Goal: Task Accomplishment & Management: Use online tool/utility

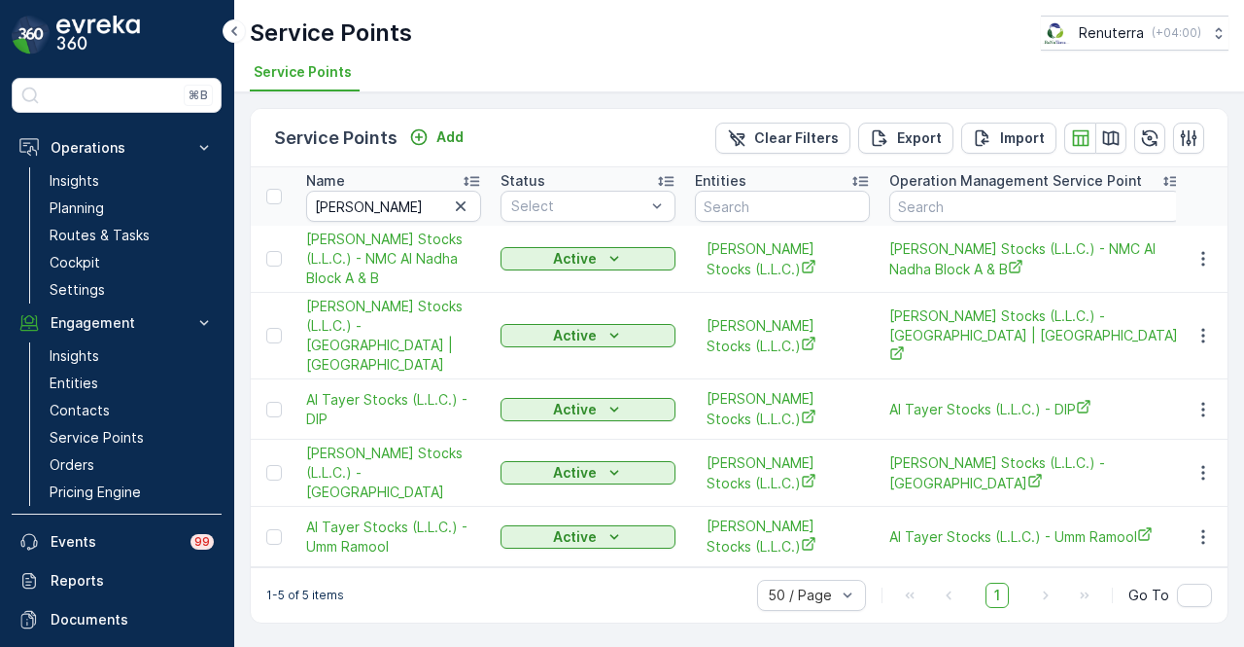
click at [156, 425] on link "Service Points" at bounding box center [132, 437] width 180 height 27
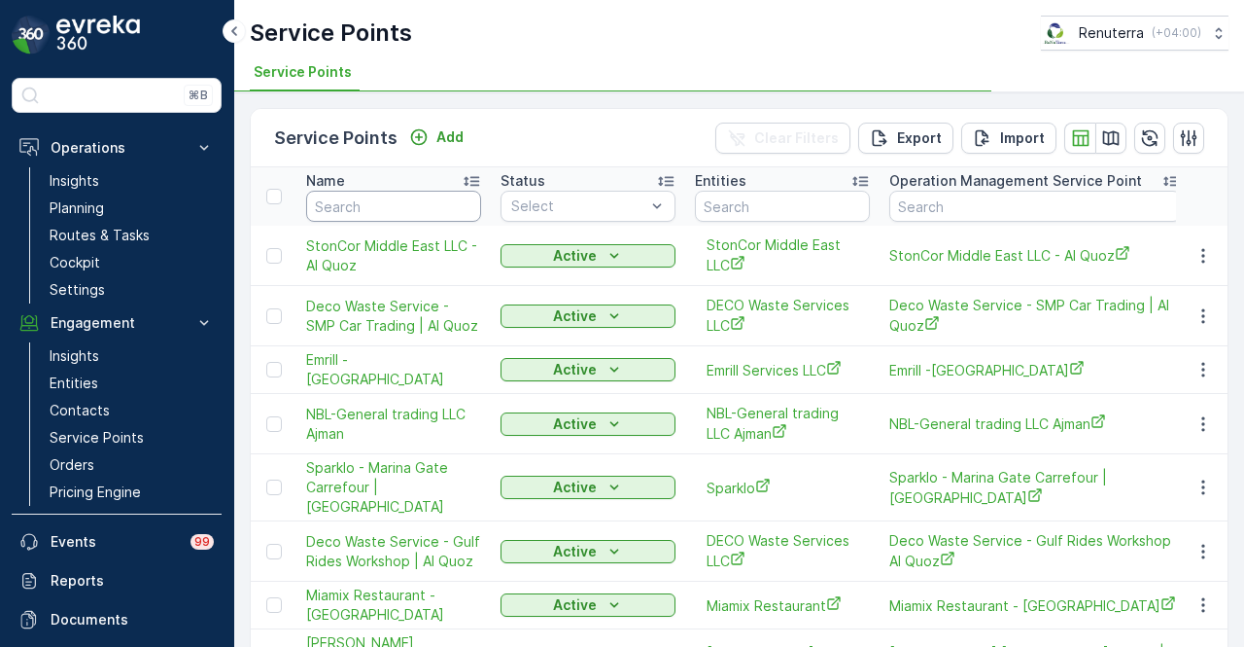
click at [390, 197] on input "text" at bounding box center [393, 206] width 175 height 31
click at [385, 205] on input "text" at bounding box center [393, 206] width 175 height 31
type input "dubai"
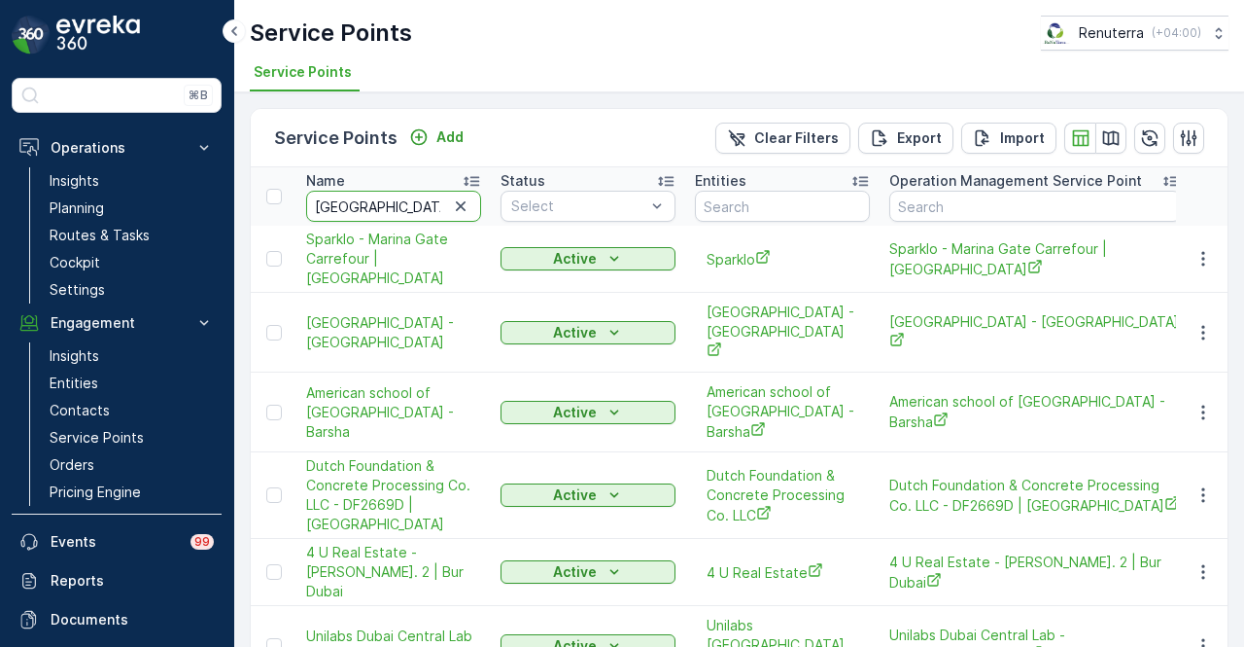
click at [398, 202] on input "dubai" at bounding box center [393, 206] width 175 height 31
type input "dubai duty"
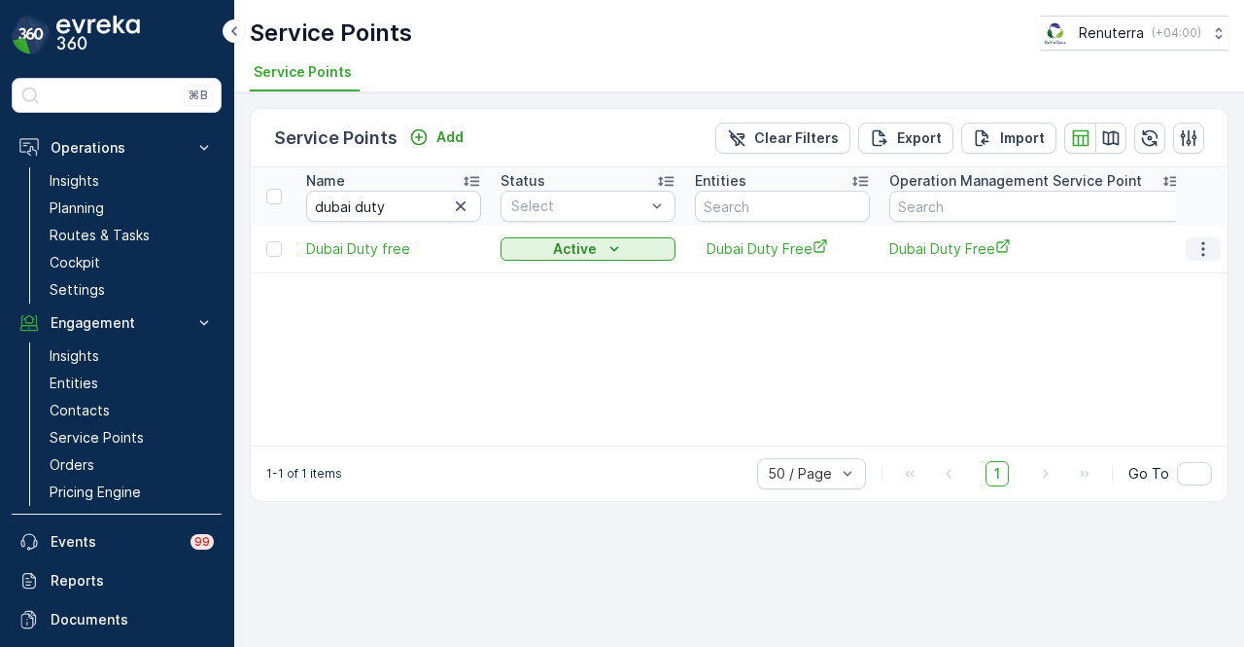
click at [1216, 246] on button "button" at bounding box center [1203, 248] width 35 height 23
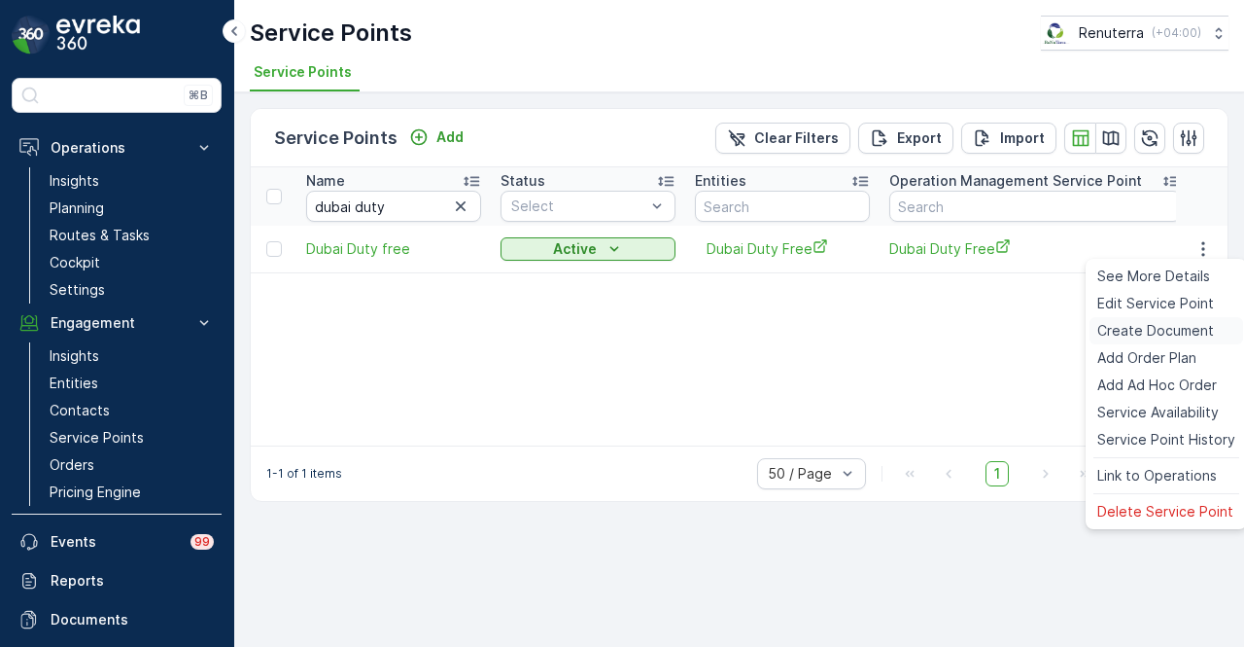
click at [1209, 332] on span "Create Document" at bounding box center [1156, 330] width 117 height 19
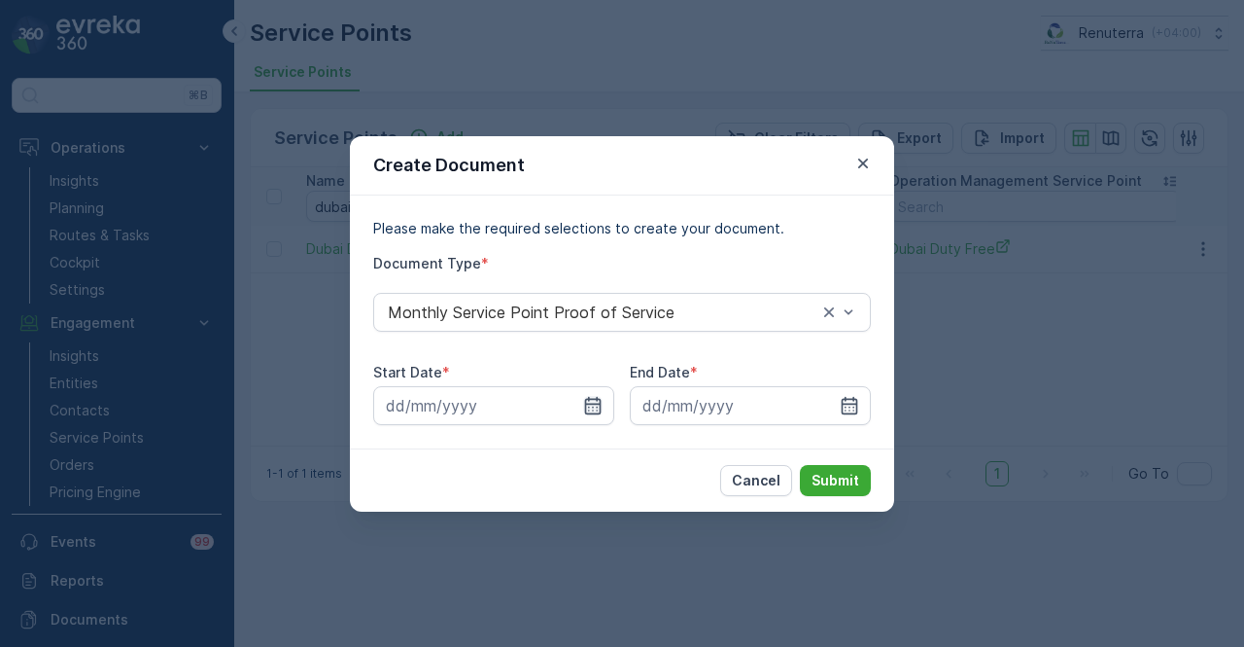
click at [593, 401] on icon "button" at bounding box center [592, 405] width 19 height 19
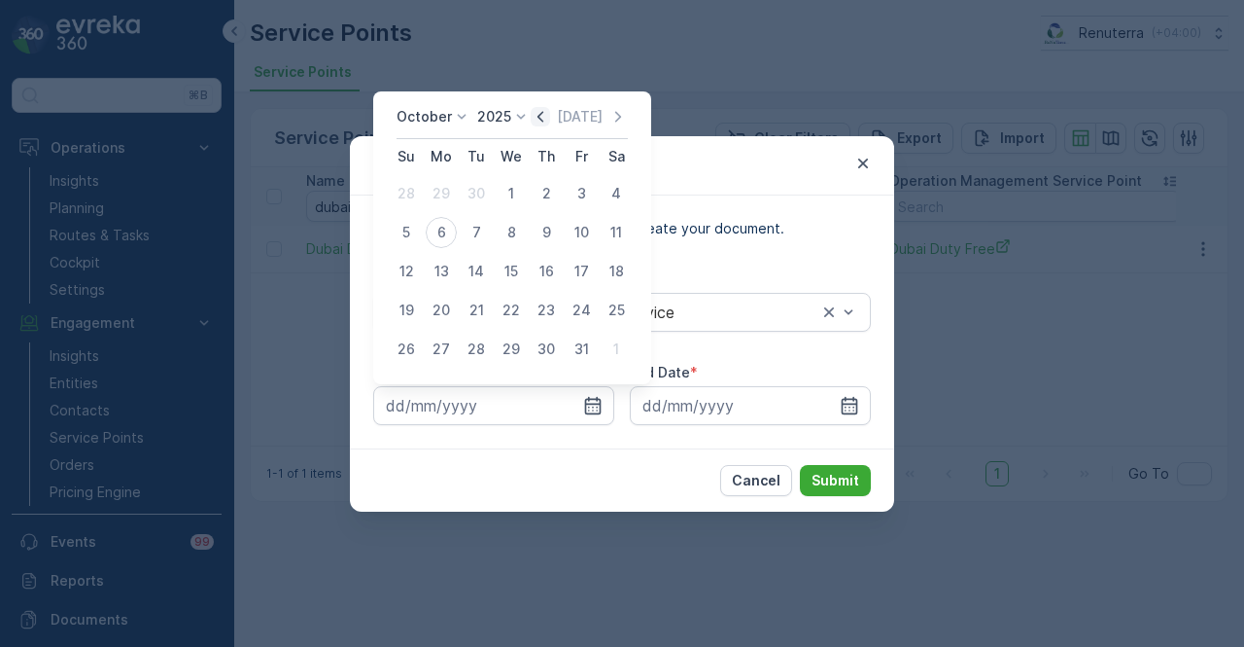
click at [550, 121] on icon "button" at bounding box center [540, 116] width 19 height 19
drag, startPoint x: 448, startPoint y: 196, endPoint x: 722, endPoint y: 311, distance: 297.2
click at [456, 197] on div "1" at bounding box center [441, 193] width 31 height 31
type input "01.09.2025"
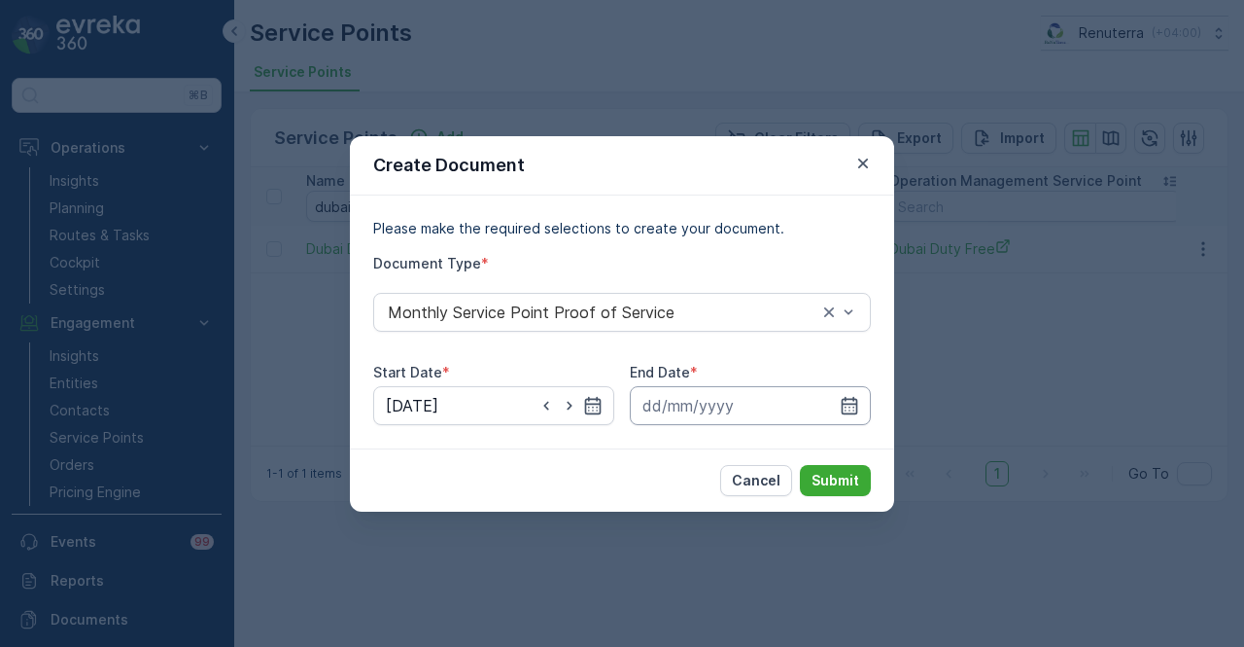
drag, startPoint x: 863, startPoint y: 399, endPoint x: 856, endPoint y: 391, distance: 11.0
click at [861, 398] on input at bounding box center [750, 405] width 241 height 39
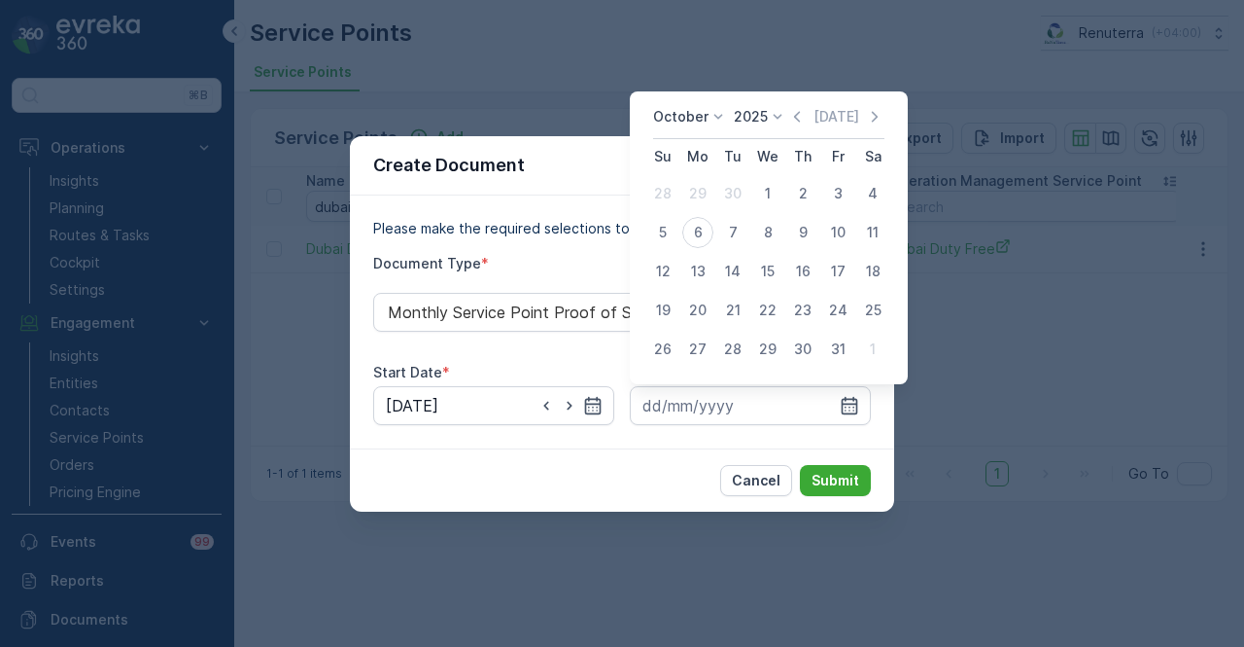
click at [803, 120] on icon "button" at bounding box center [796, 116] width 19 height 19
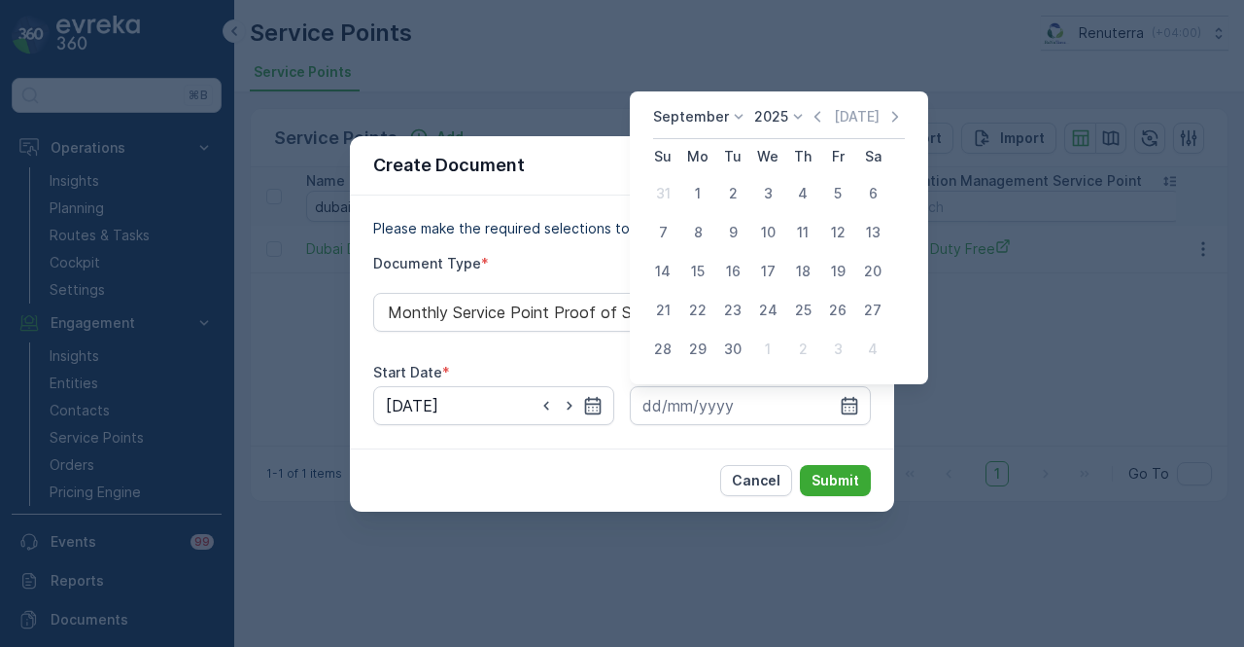
drag, startPoint x: 739, startPoint y: 349, endPoint x: 823, endPoint y: 433, distance: 118.9
click at [748, 355] on button "30" at bounding box center [733, 349] width 35 height 35
type input "30.09.2025"
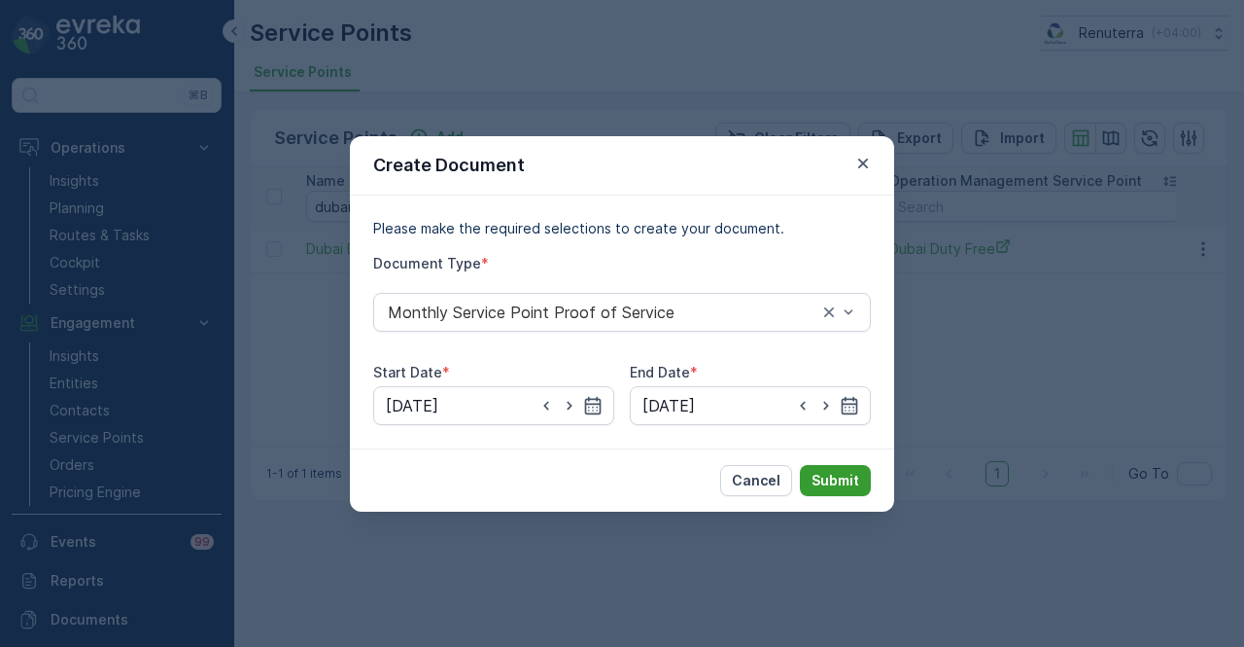
click at [823, 477] on p "Submit" at bounding box center [836, 480] width 48 height 19
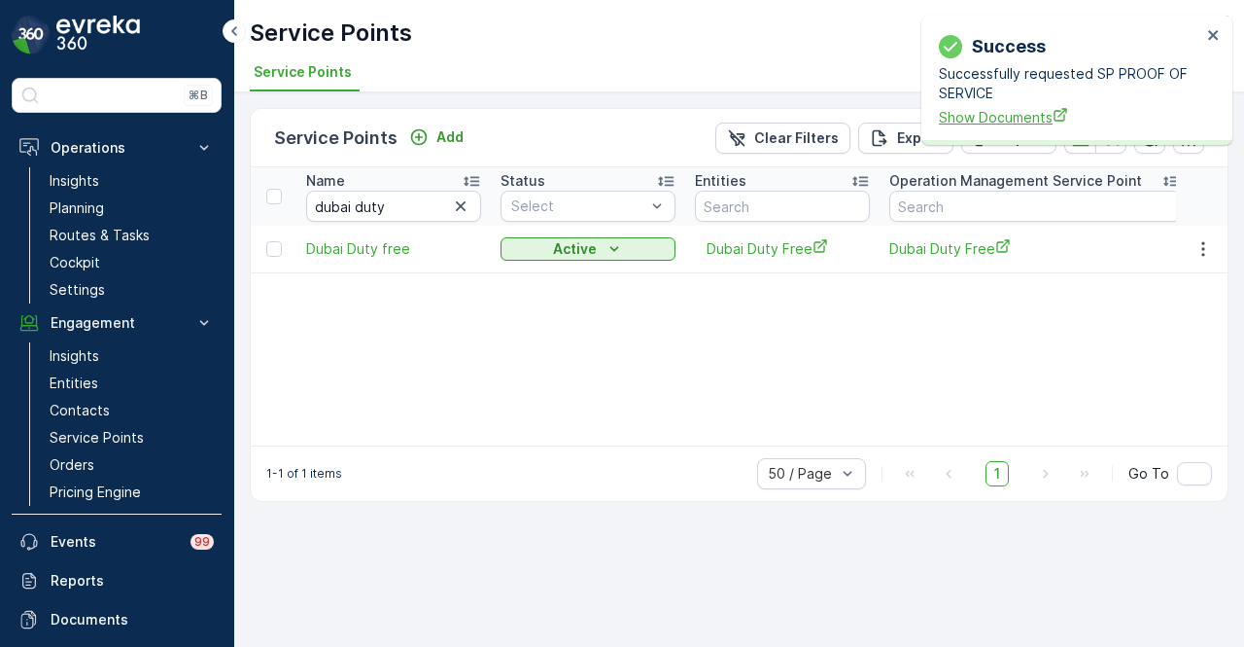
click at [978, 123] on span "Show Documents" at bounding box center [1070, 117] width 262 height 20
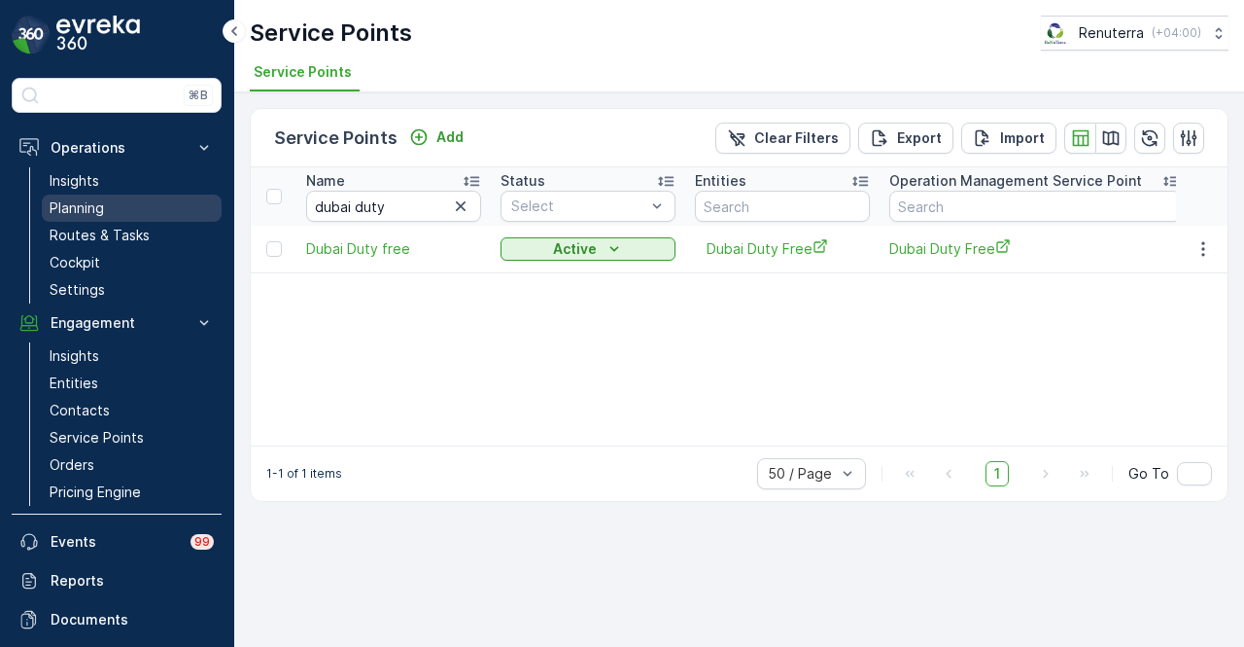
click at [144, 209] on link "Planning" at bounding box center [132, 207] width 180 height 27
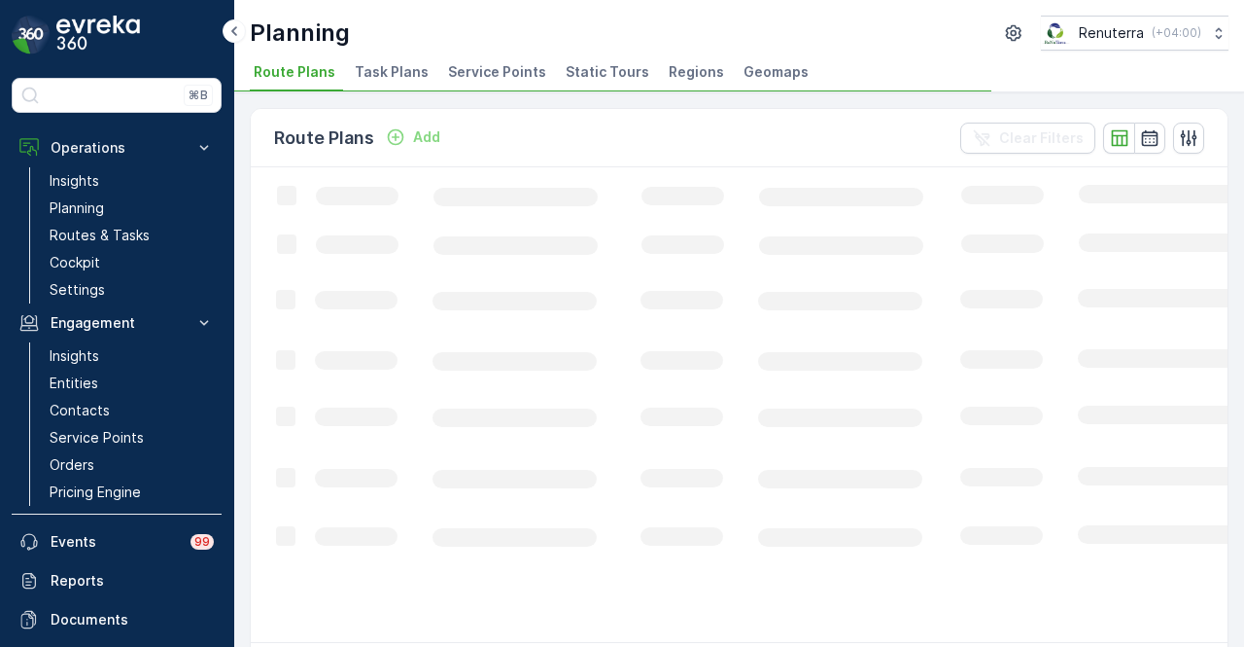
click at [476, 74] on span "Service Points" at bounding box center [497, 71] width 98 height 19
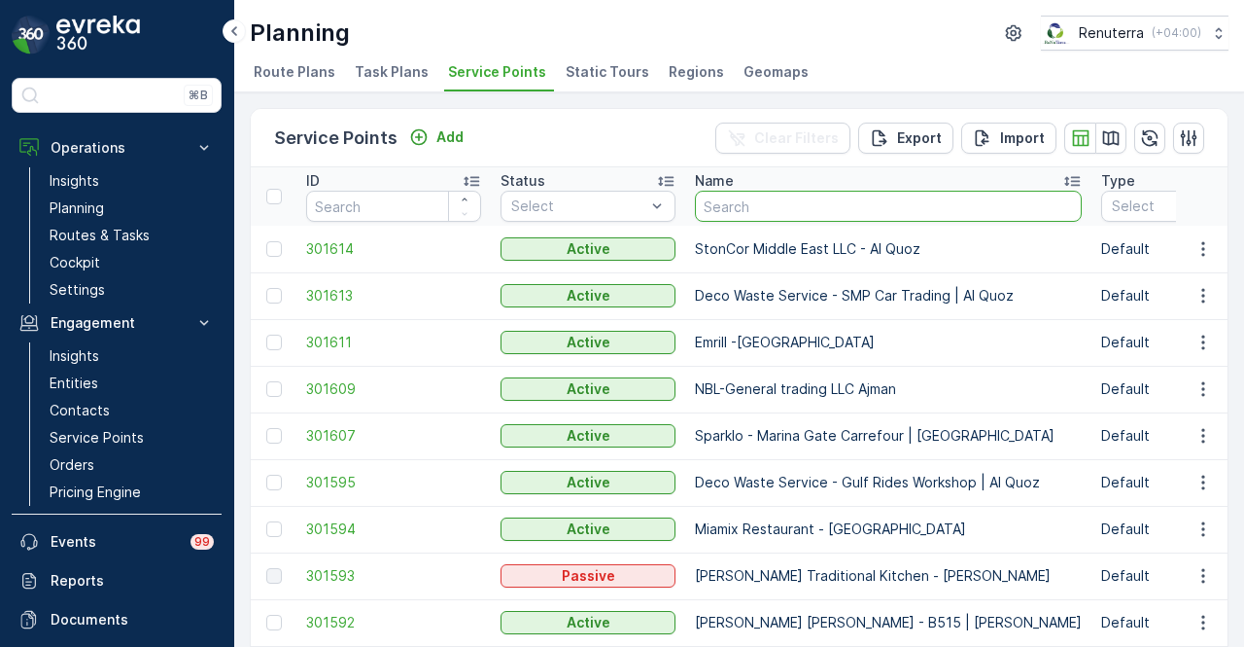
click at [719, 201] on input "text" at bounding box center [888, 206] width 387 height 31
type input "yous"
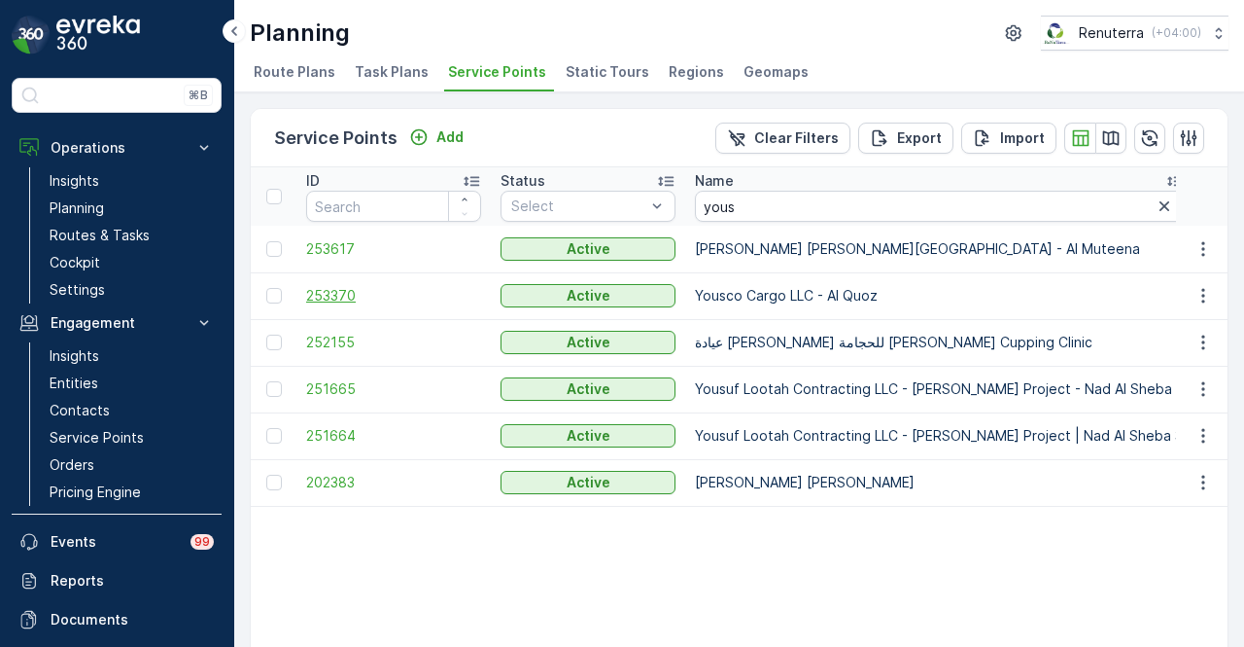
click at [350, 300] on span "253370" at bounding box center [393, 295] width 175 height 19
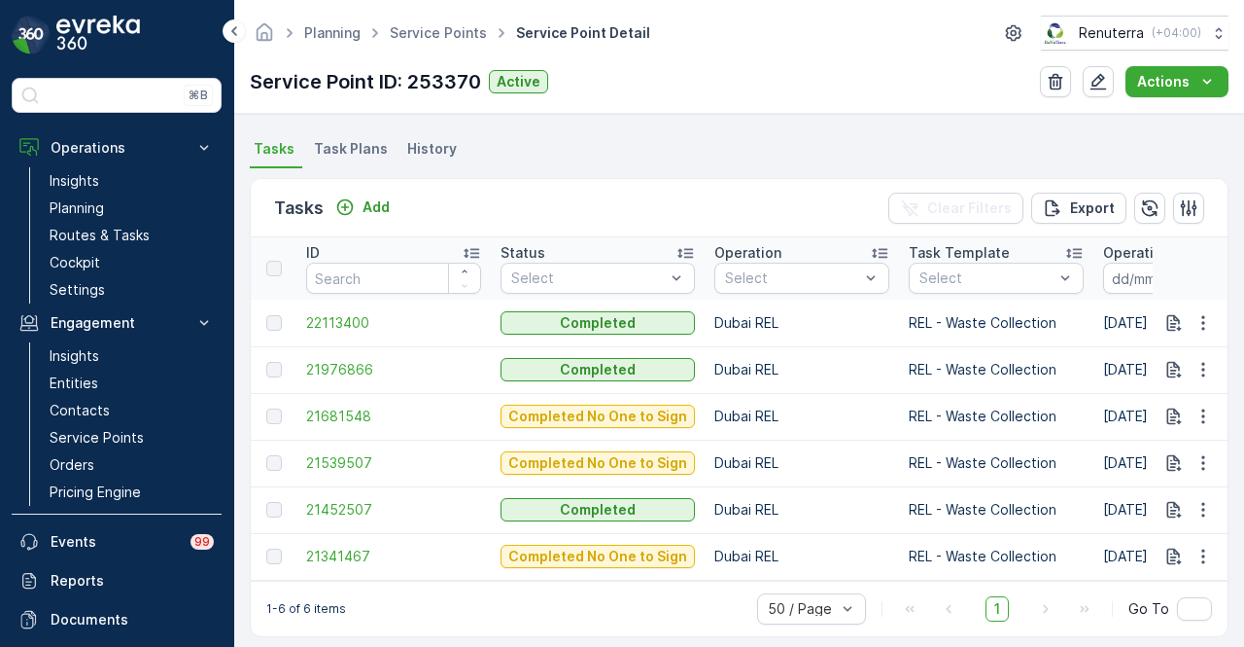
scroll to position [526, 0]
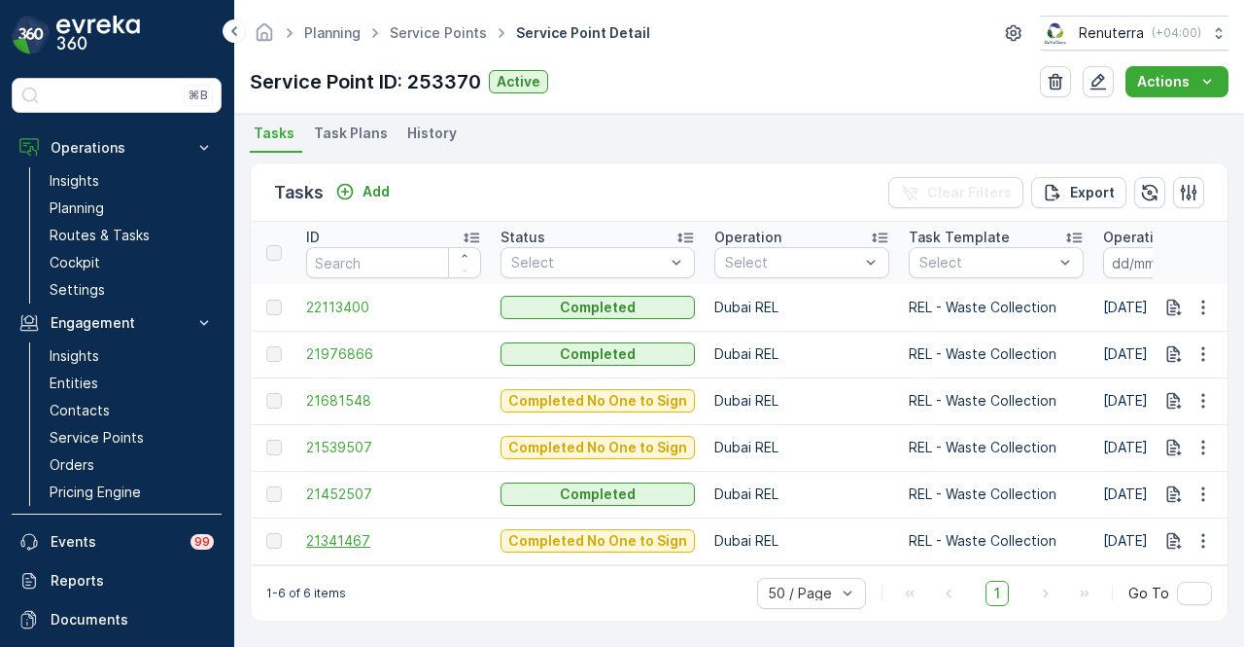
click at [331, 540] on span "21341467" at bounding box center [393, 540] width 175 height 19
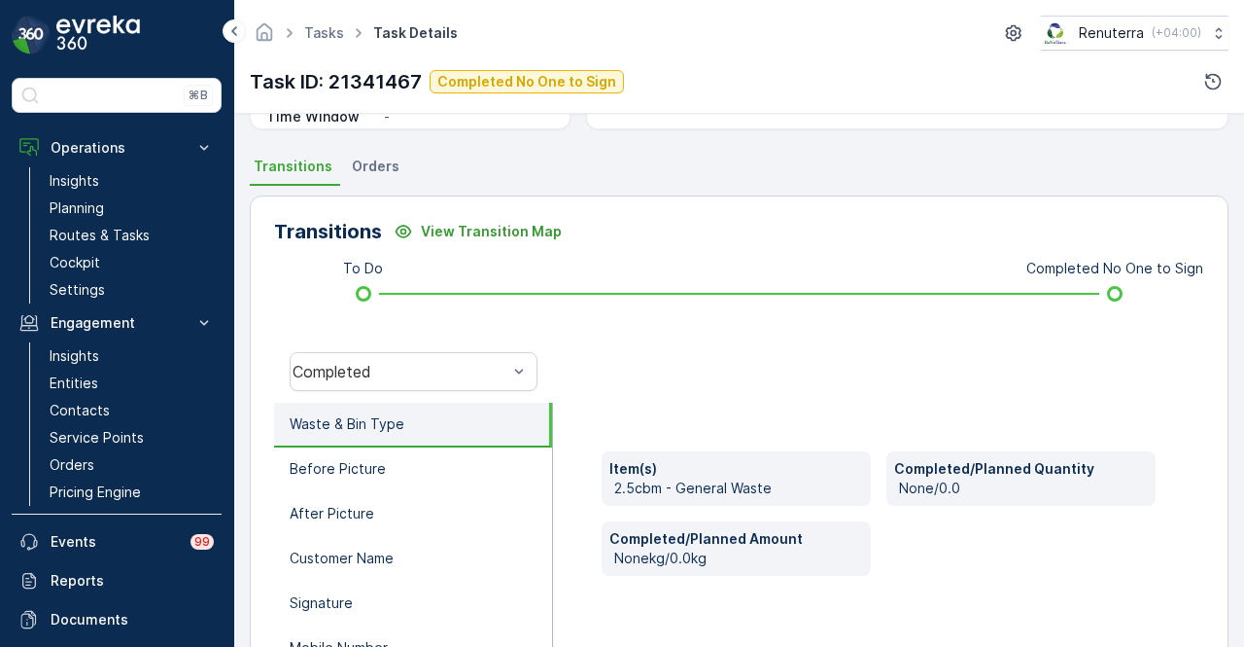
scroll to position [194, 0]
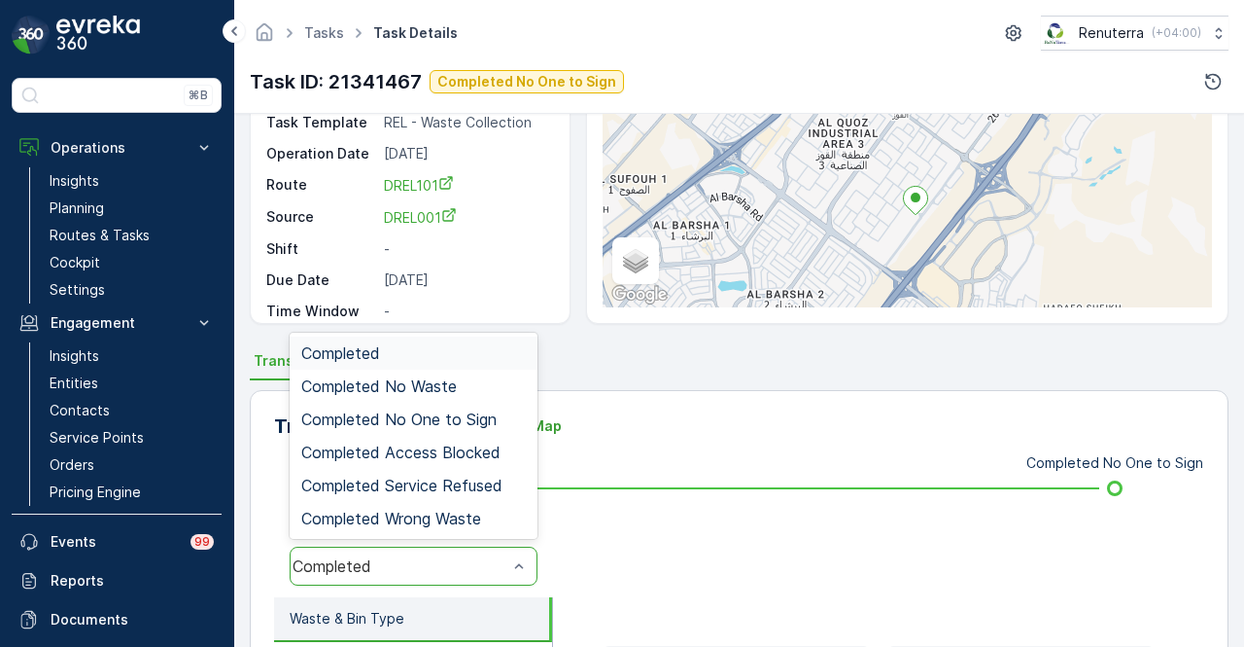
click at [494, 547] on div "Completed" at bounding box center [414, 565] width 248 height 39
click at [467, 427] on span "Completed No One to Sign" at bounding box center [398, 418] width 195 height 17
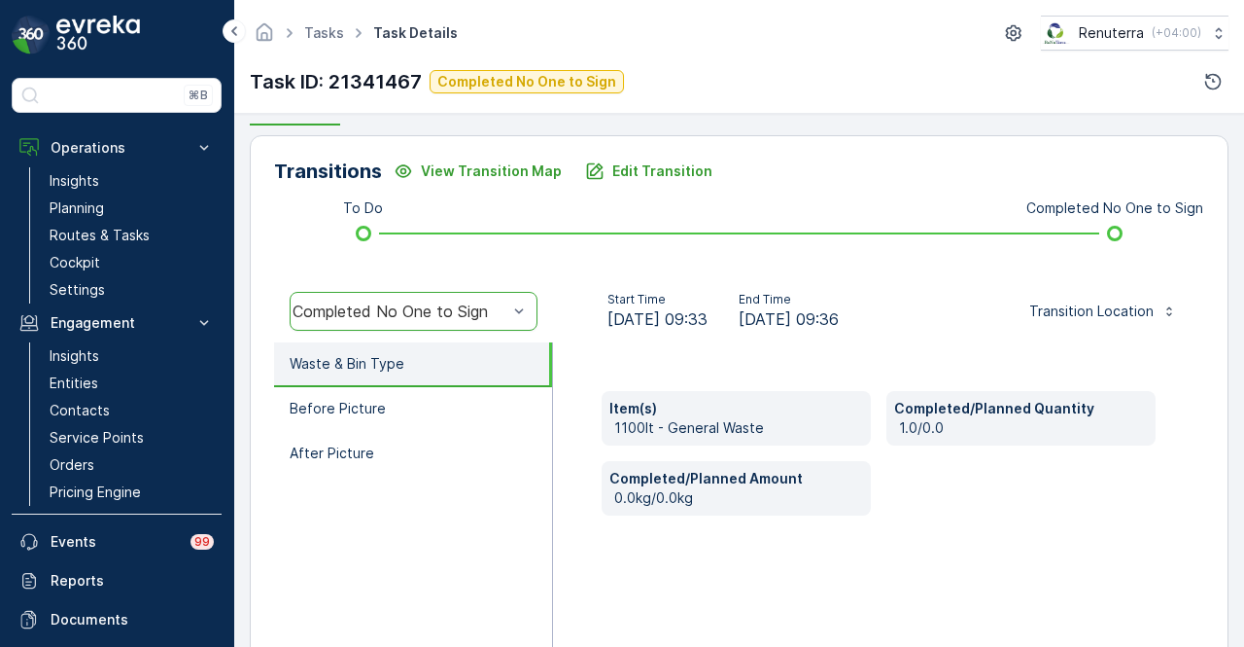
scroll to position [383, 0]
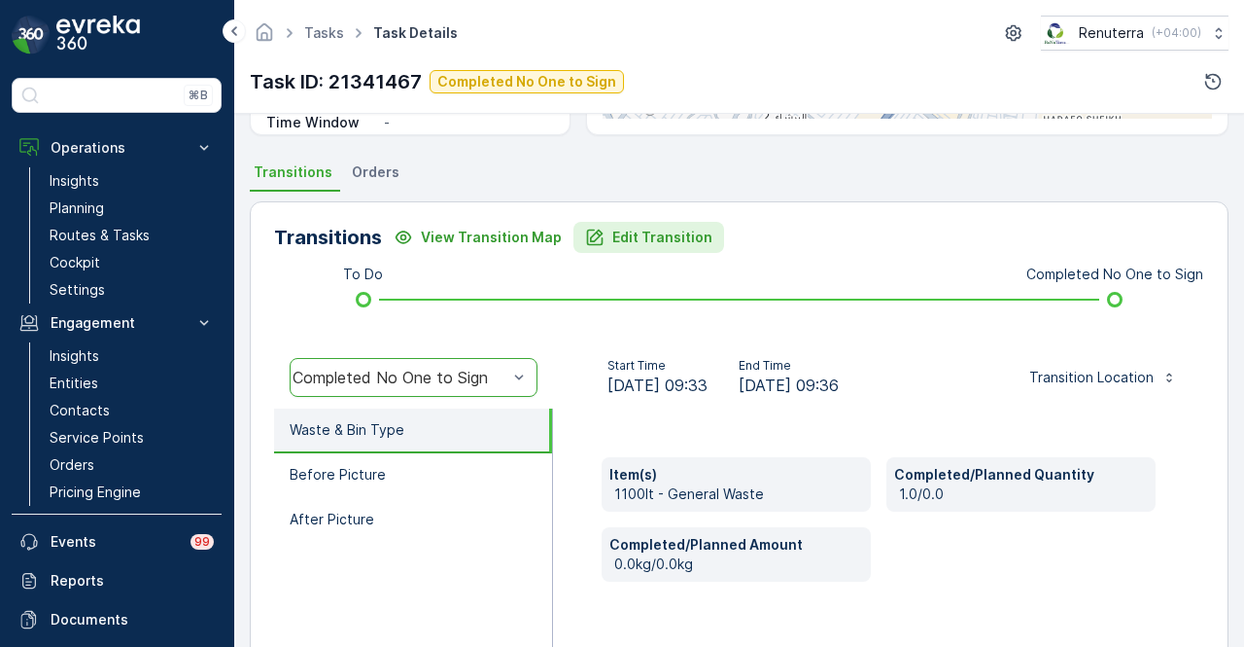
click at [655, 234] on p "Edit Transition" at bounding box center [662, 236] width 100 height 19
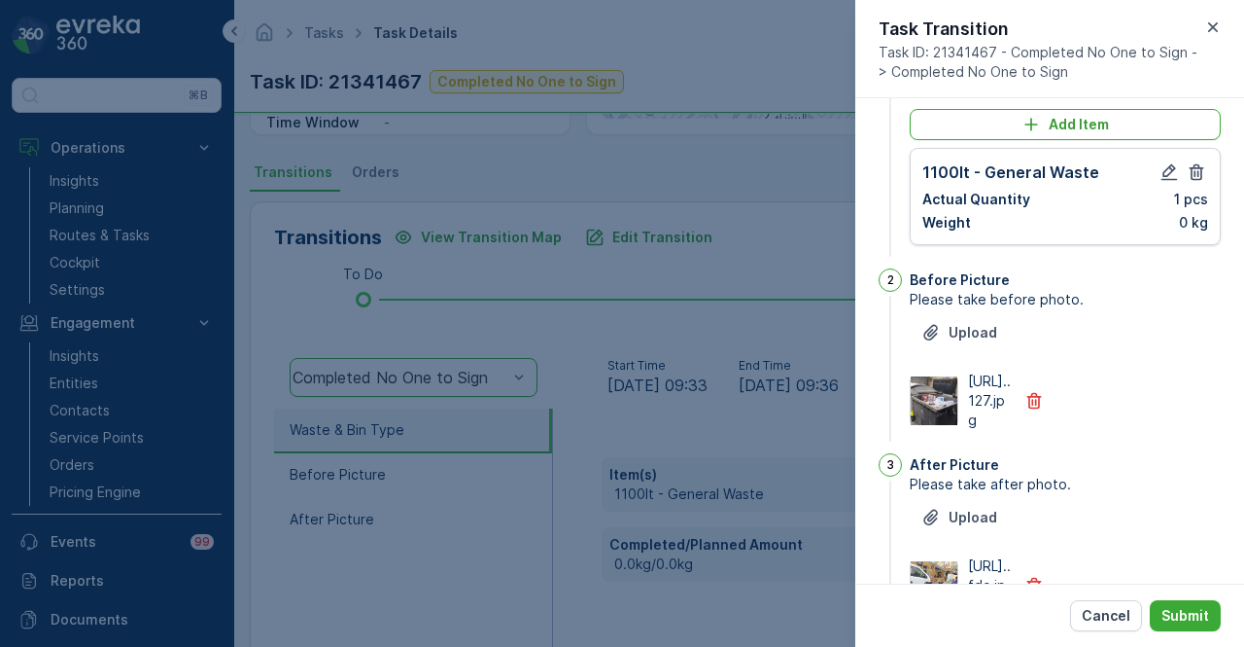
scroll to position [0, 0]
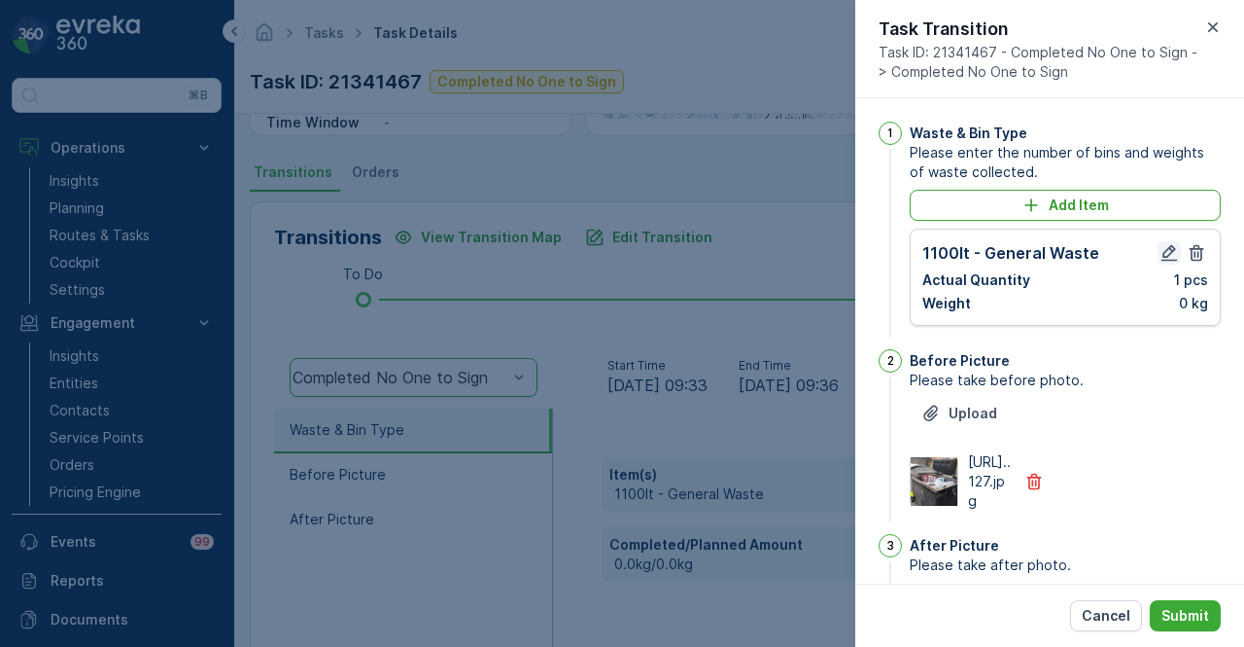
click at [1169, 249] on icon "button" at bounding box center [1170, 253] width 17 height 17
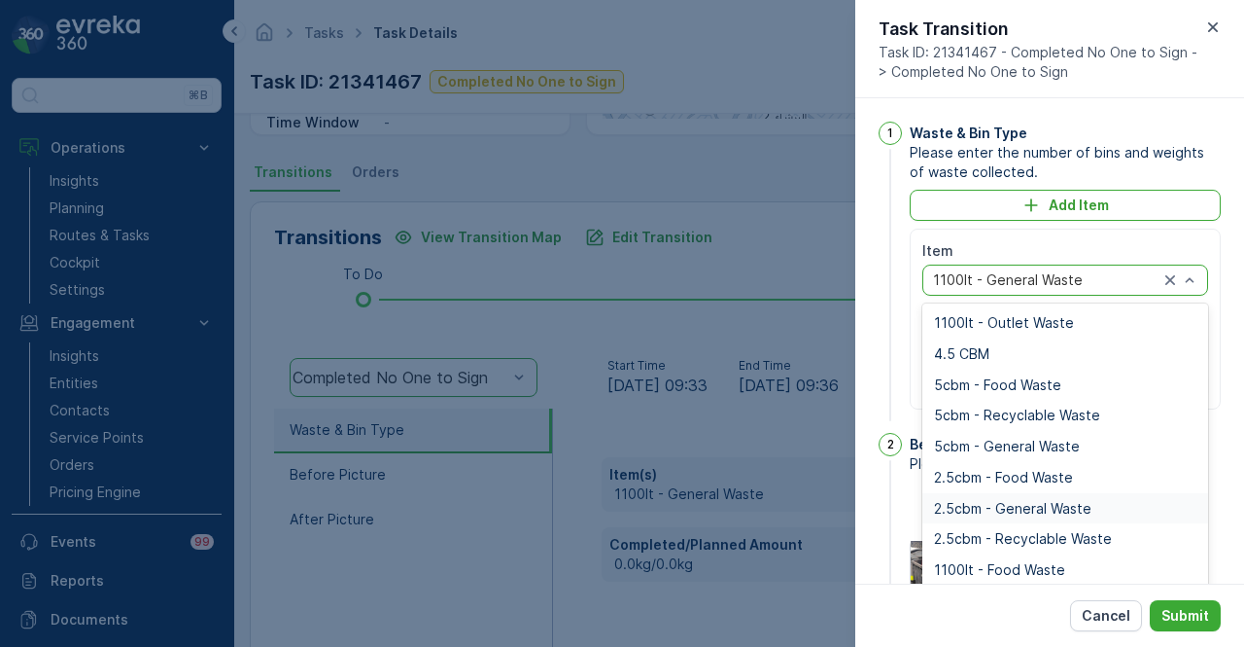
click at [1079, 501] on span "2.5cbm - General Waste" at bounding box center [1012, 509] width 157 height 16
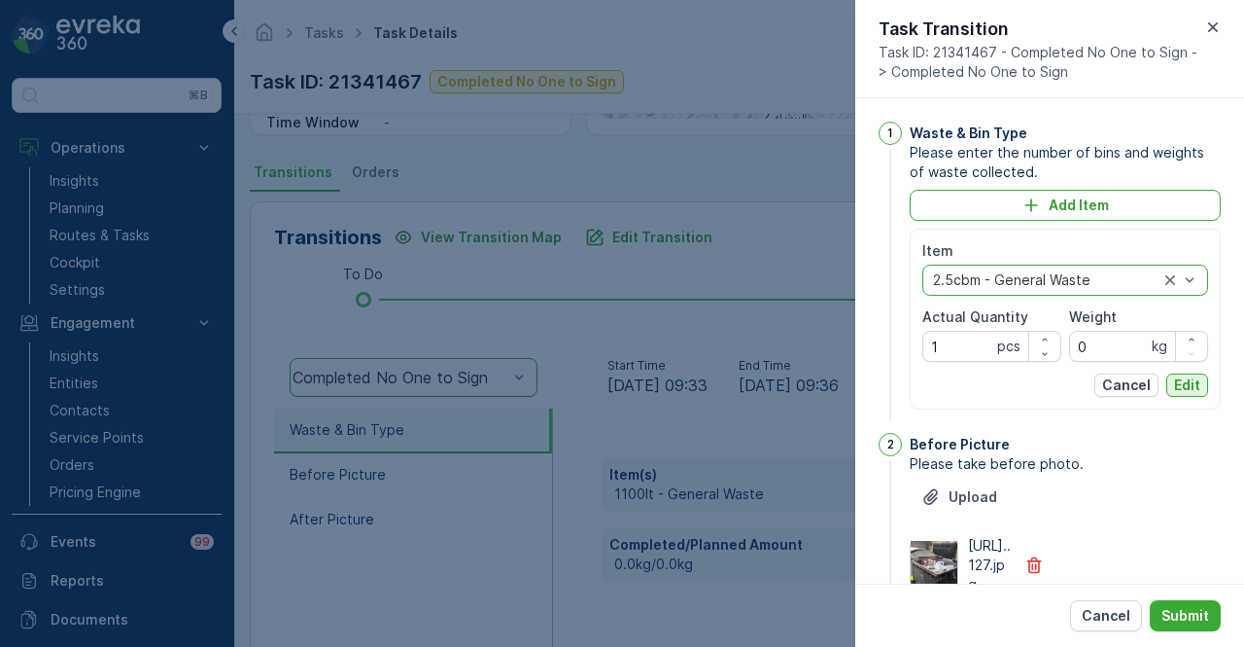
click at [1187, 392] on p "Edit" at bounding box center [1187, 384] width 26 height 19
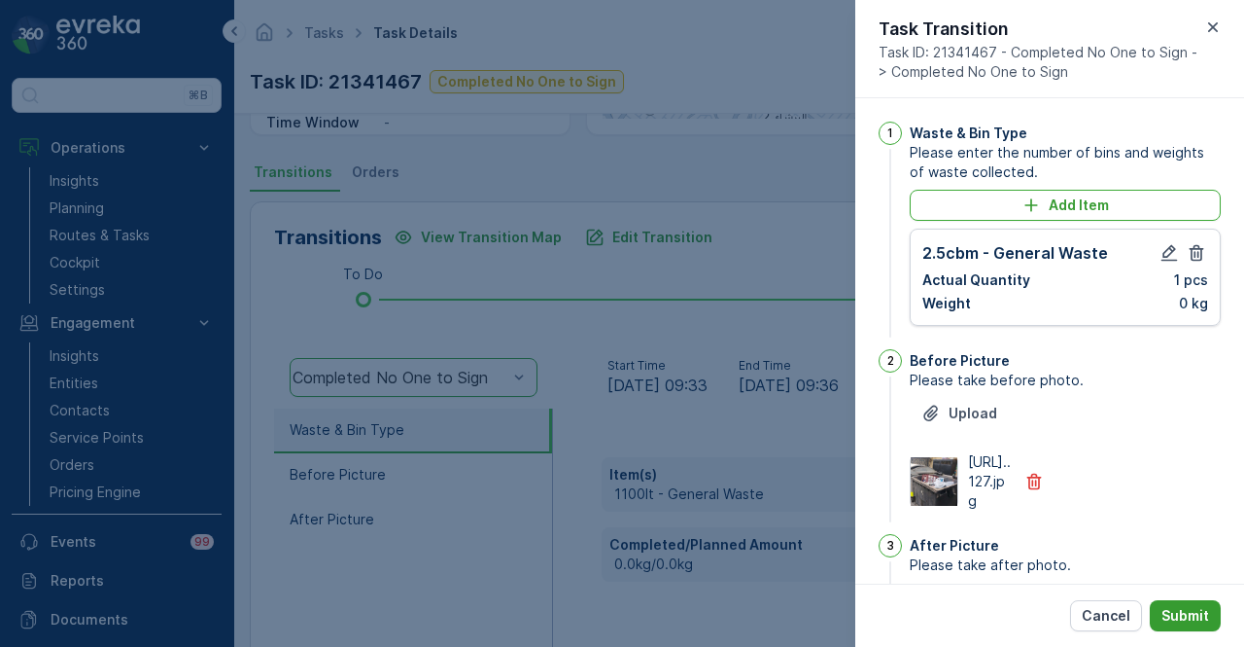
click at [1218, 613] on button "Submit" at bounding box center [1185, 615] width 71 height 31
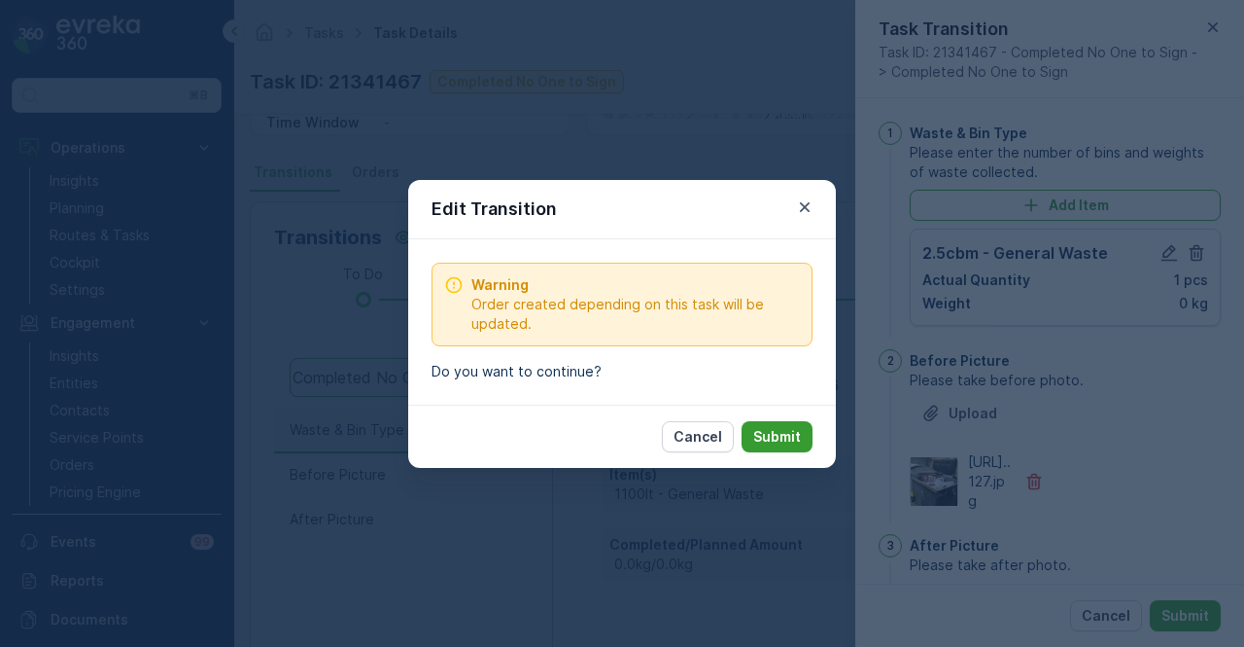
click at [782, 427] on p "Submit" at bounding box center [777, 436] width 48 height 19
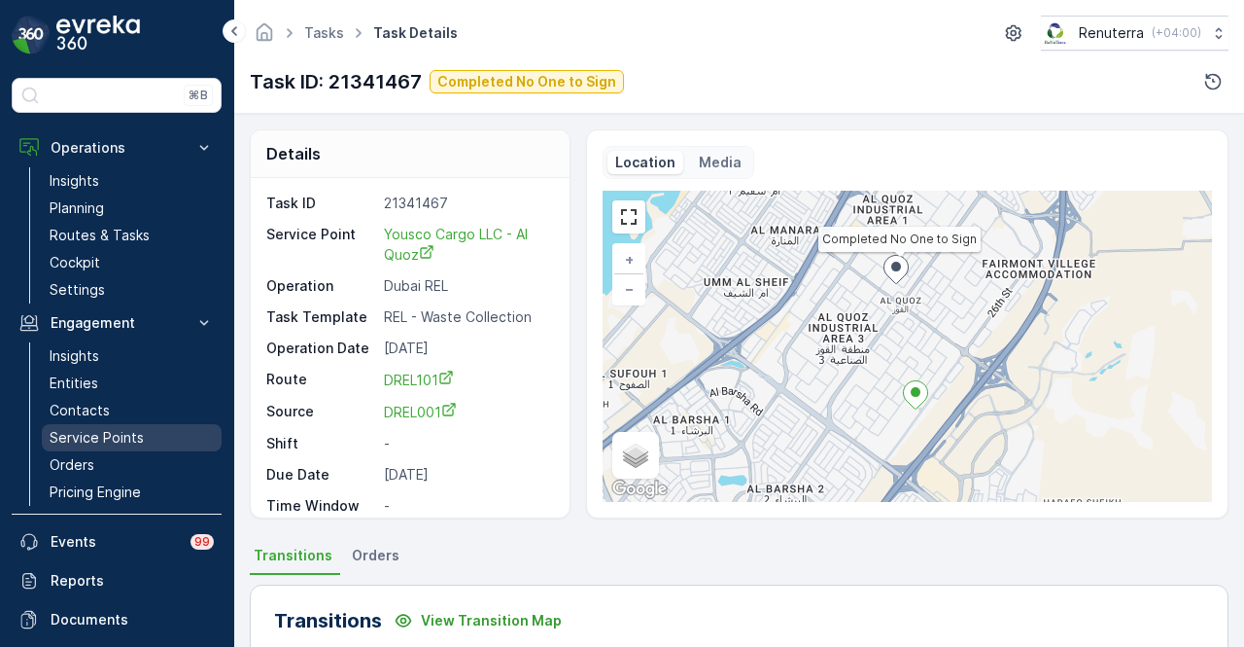
click at [144, 427] on link "Service Points" at bounding box center [132, 437] width 180 height 27
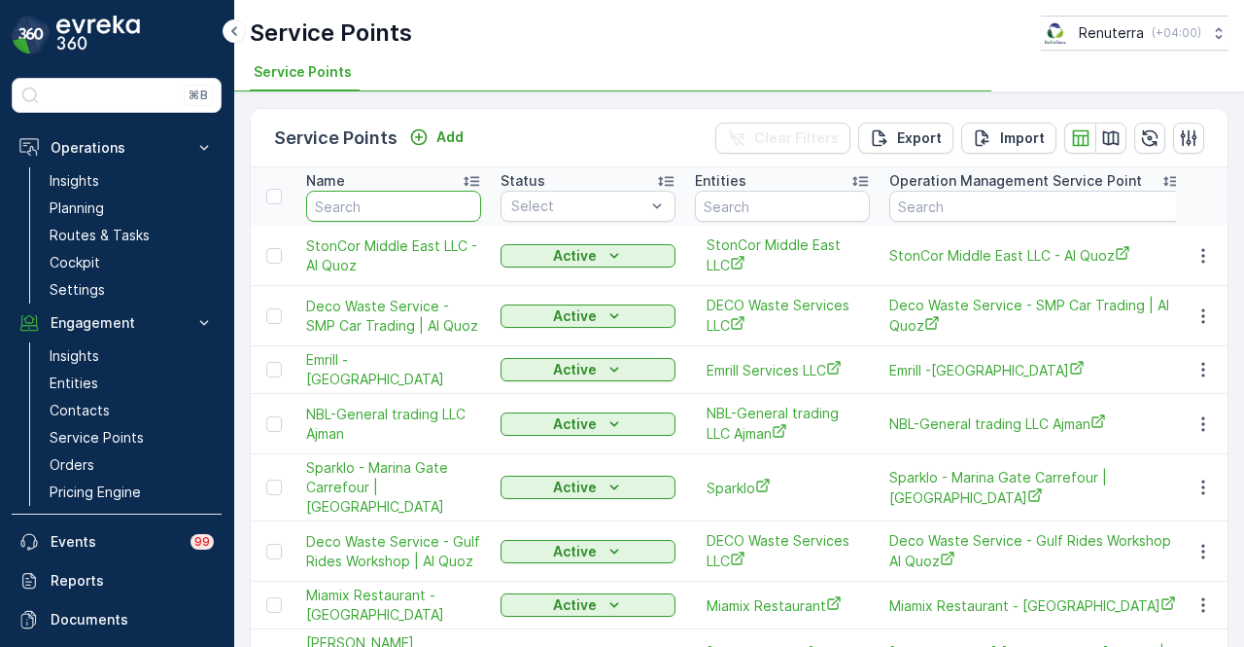
click at [388, 212] on input "text" at bounding box center [393, 206] width 175 height 31
type input "yo"
click at [388, 212] on input "yo" at bounding box center [393, 206] width 175 height 31
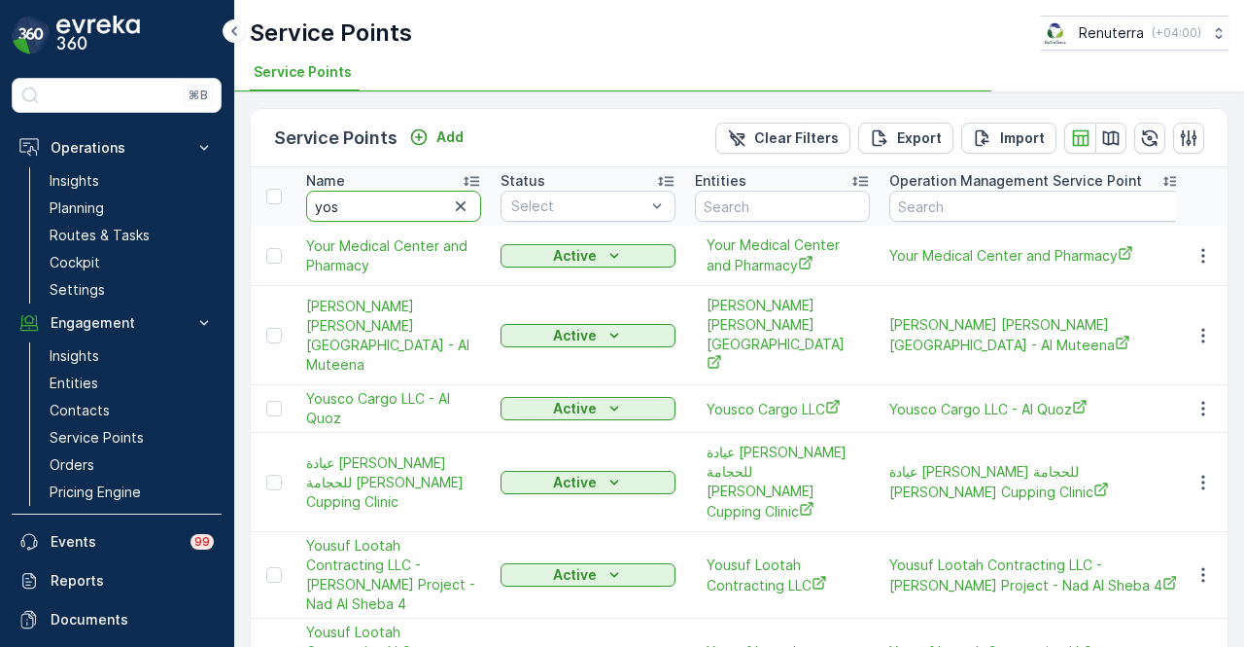
click at [388, 212] on input "yos" at bounding box center [393, 206] width 175 height 31
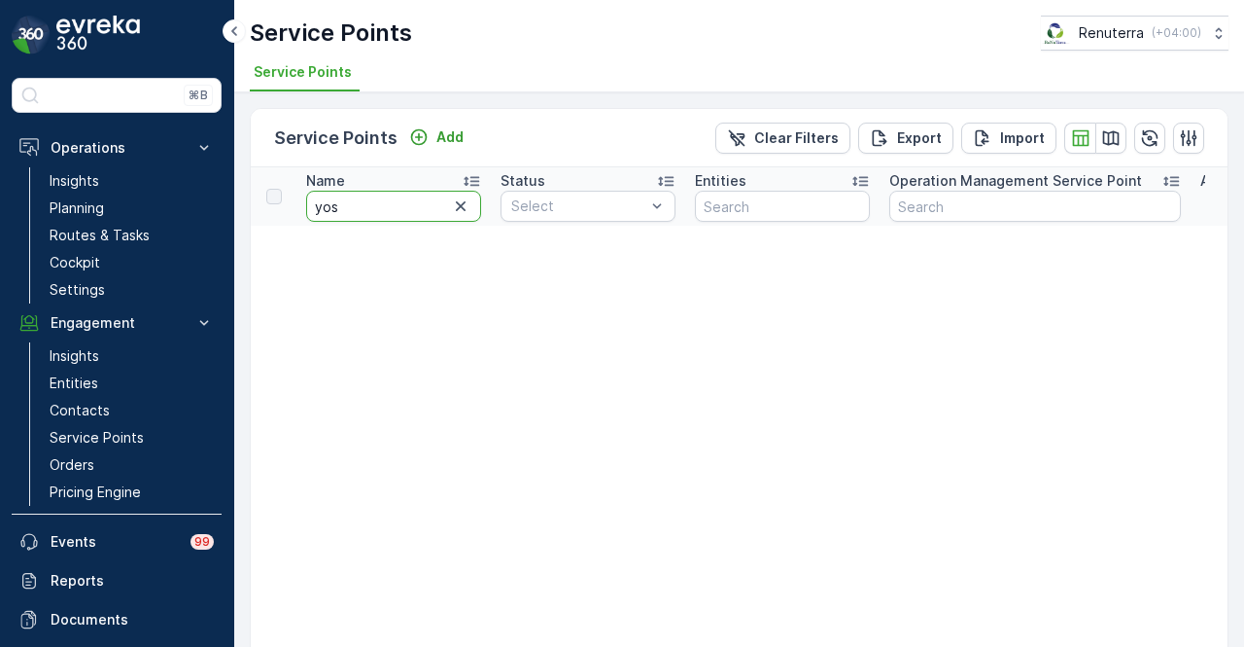
click at [388, 212] on input "yos" at bounding box center [393, 206] width 175 height 31
type input "yosco"
click at [467, 209] on icon "button" at bounding box center [460, 205] width 19 height 19
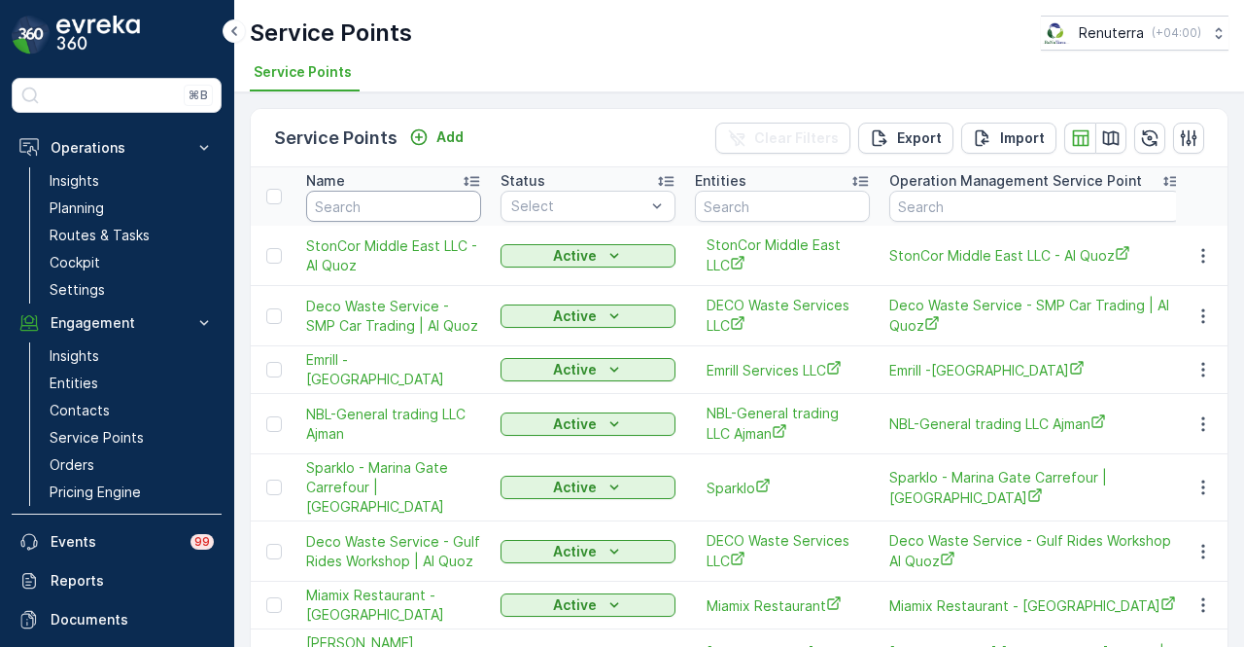
click at [397, 199] on input "text" at bounding box center [393, 206] width 175 height 31
type input "yous"
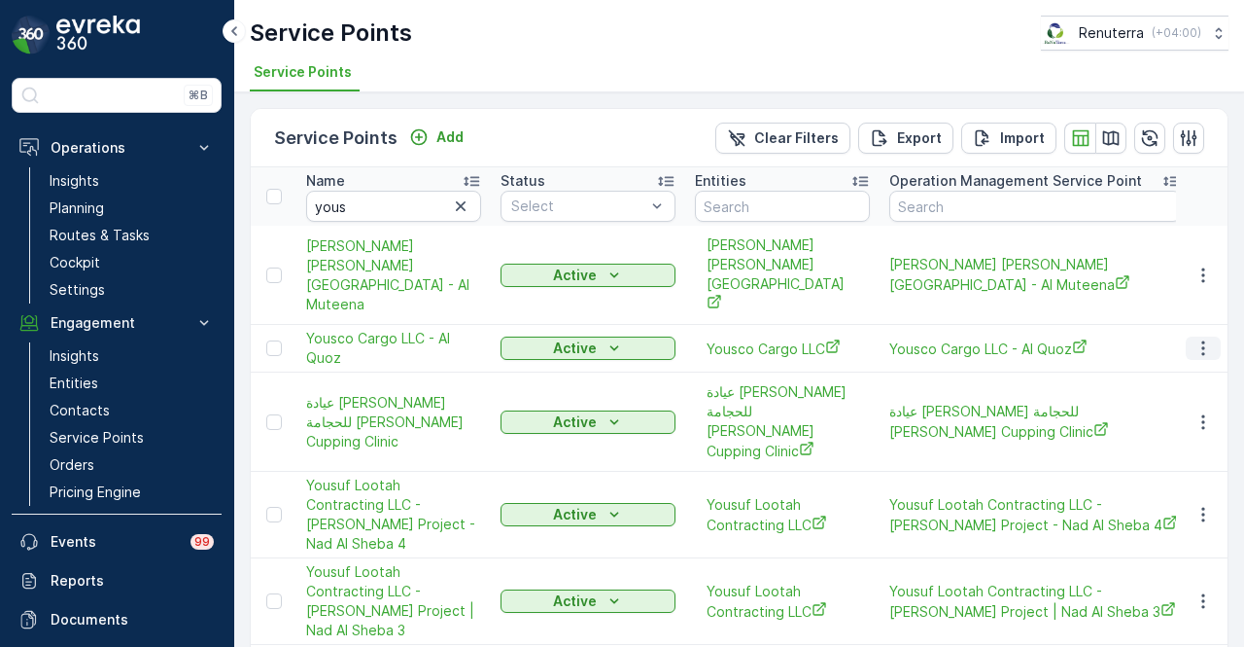
click at [1188, 336] on button "button" at bounding box center [1203, 347] width 35 height 23
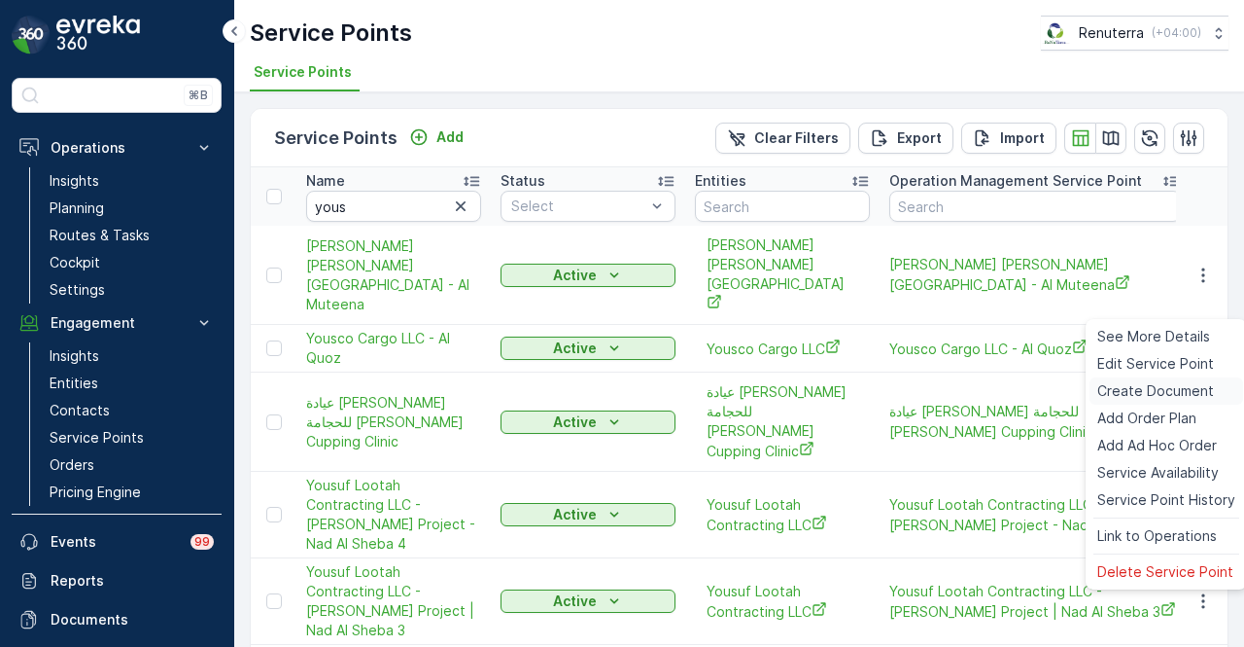
click at [1192, 386] on span "Create Document" at bounding box center [1156, 390] width 117 height 19
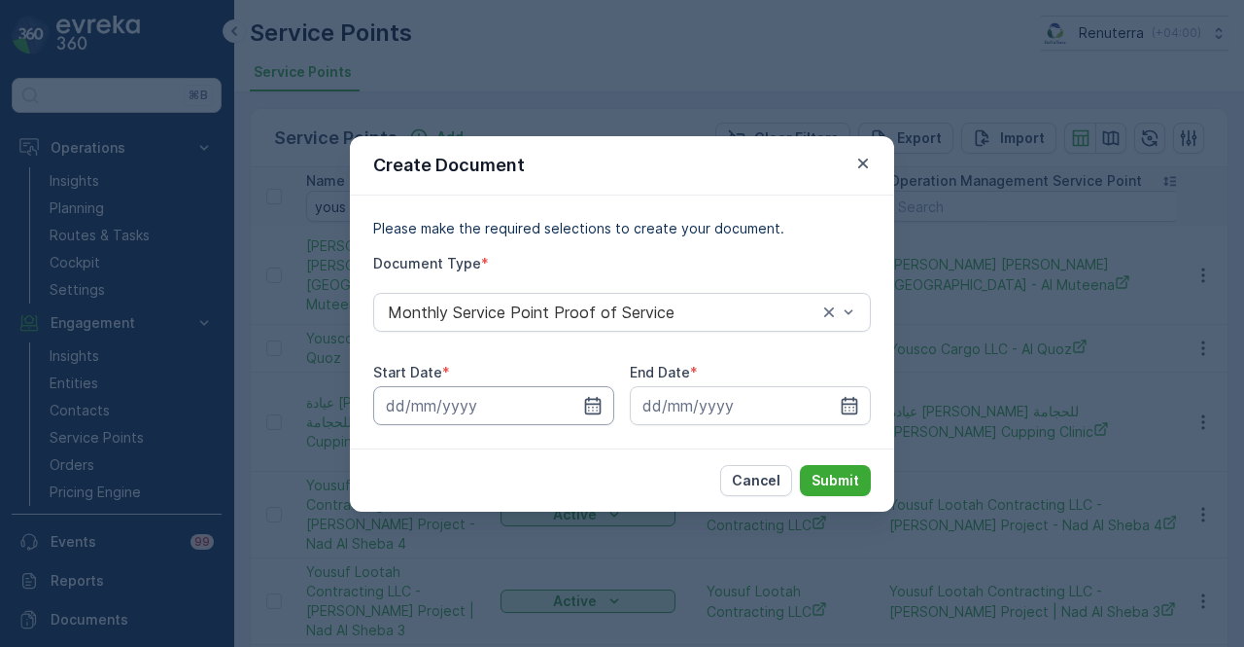
click at [609, 404] on input at bounding box center [493, 405] width 241 height 39
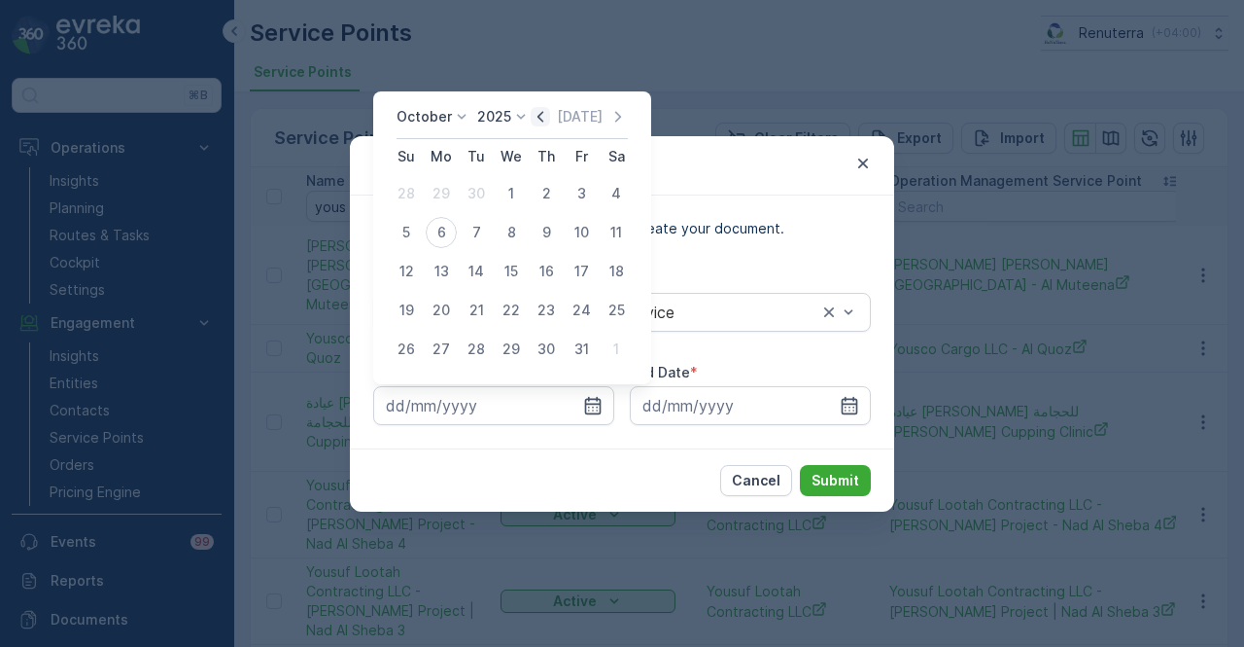
click at [548, 115] on icon "button" at bounding box center [540, 116] width 19 height 19
click at [437, 203] on div "1" at bounding box center [441, 193] width 31 height 31
type input "01.09.2025"
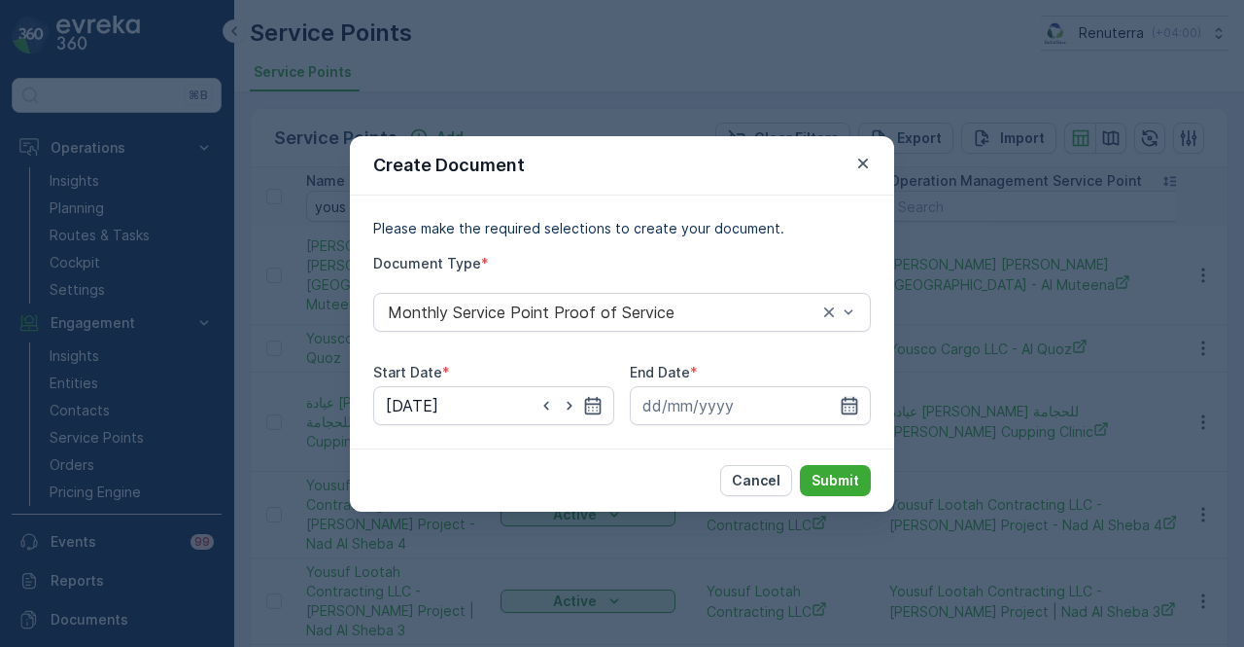
click at [858, 402] on icon "button" at bounding box center [849, 405] width 19 height 19
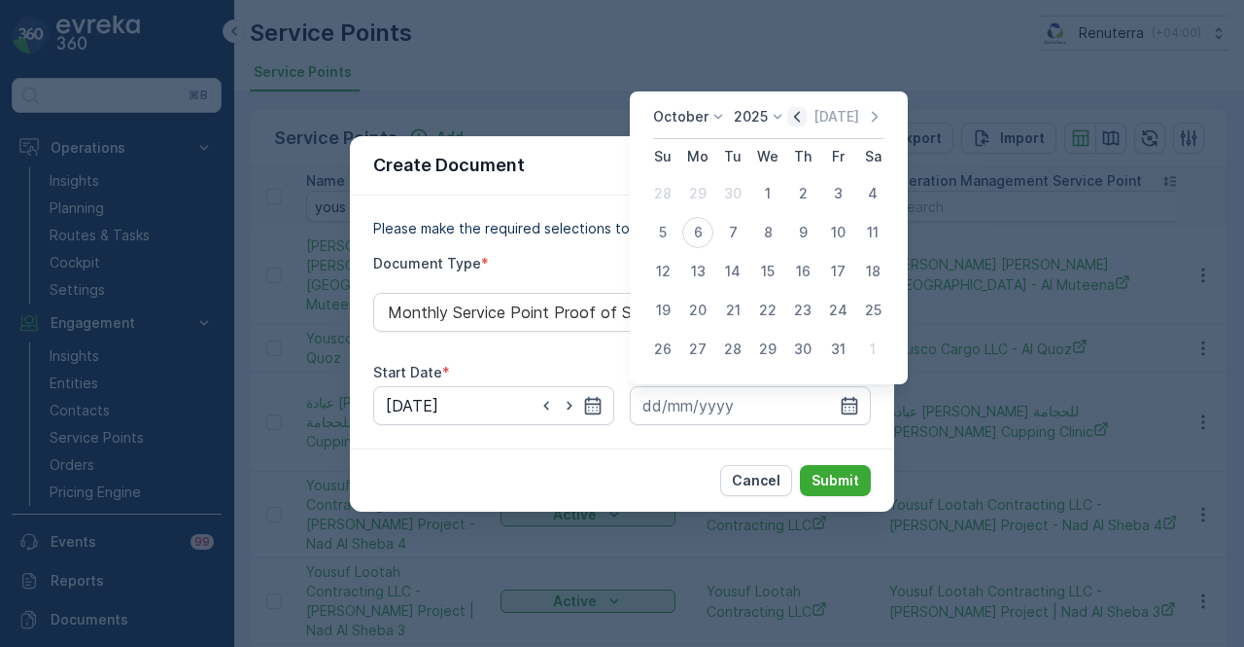
click at [799, 123] on icon "button" at bounding box center [796, 116] width 19 height 19
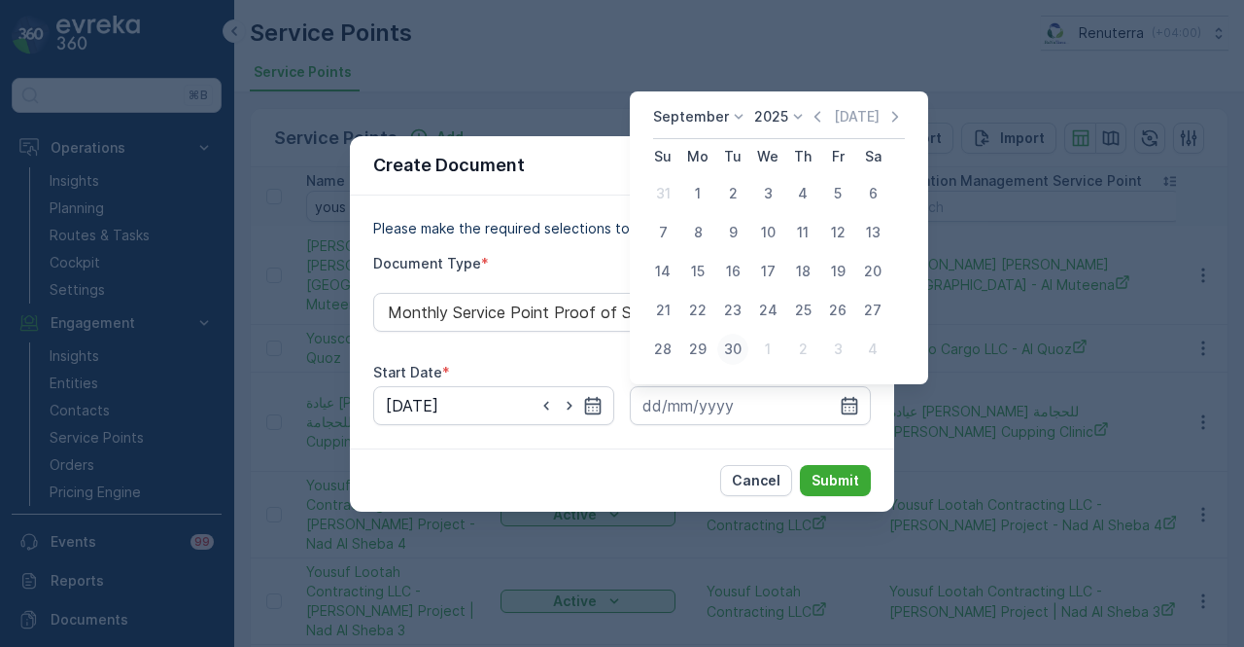
click at [725, 339] on div "30" at bounding box center [732, 348] width 31 height 31
type input "30.09.2025"
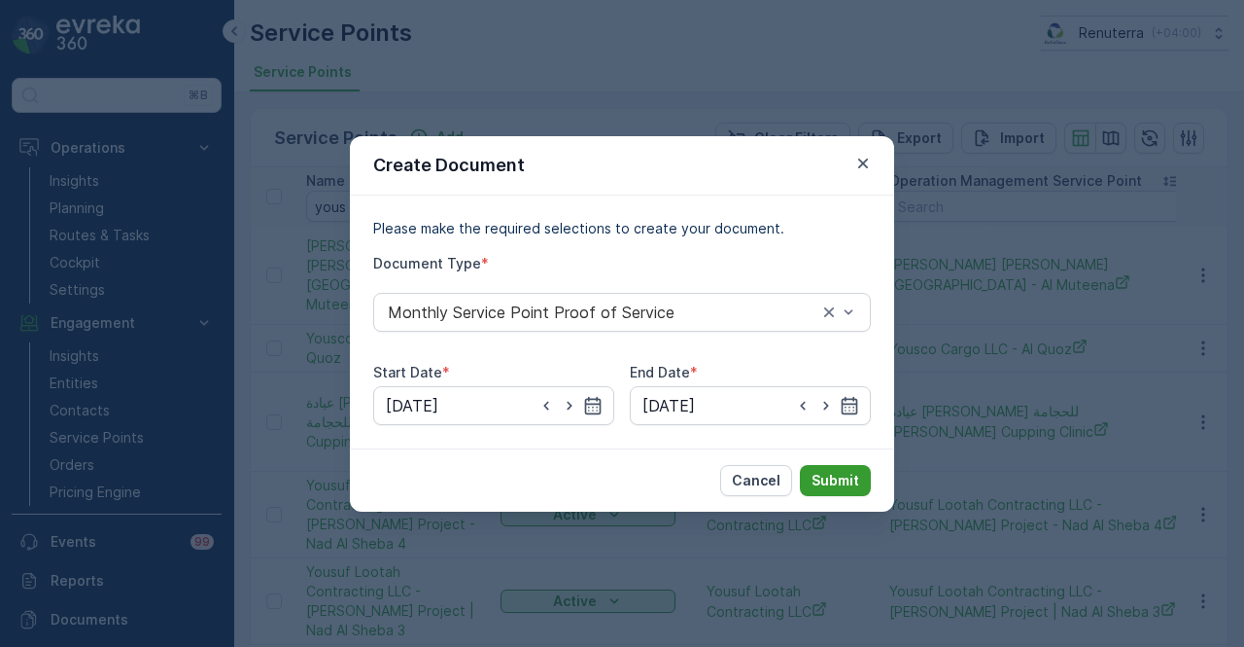
click at [833, 485] on p "Submit" at bounding box center [836, 480] width 48 height 19
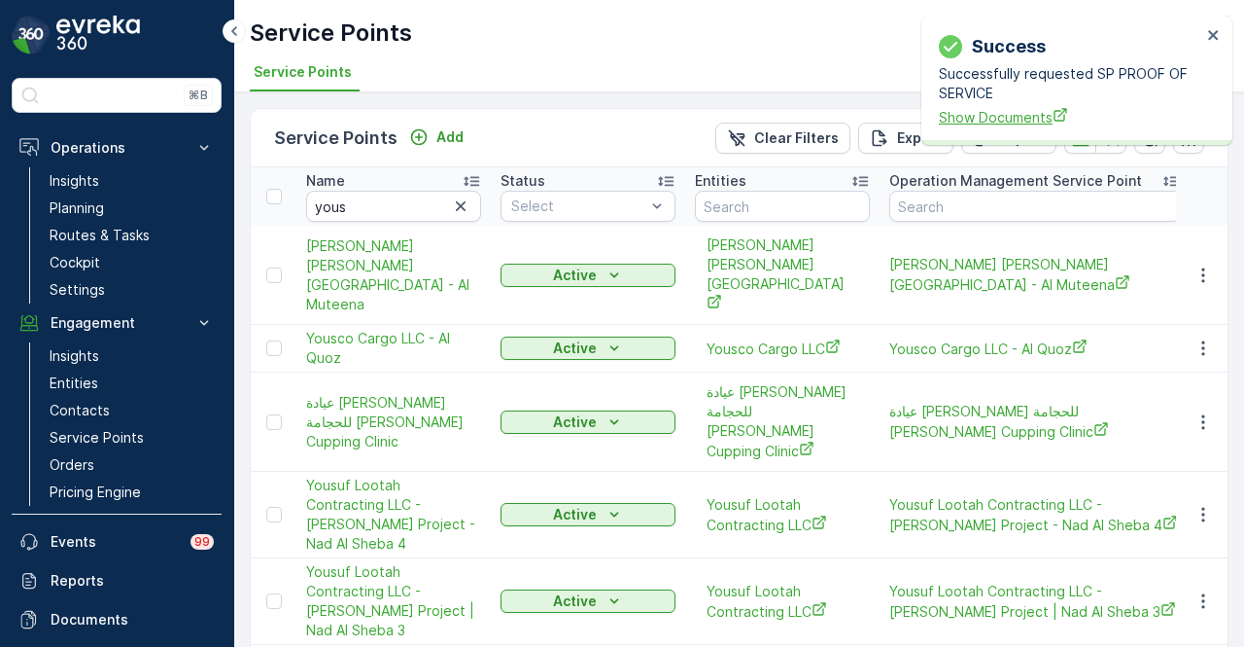
click at [972, 123] on span "Show Documents" at bounding box center [1070, 117] width 262 height 20
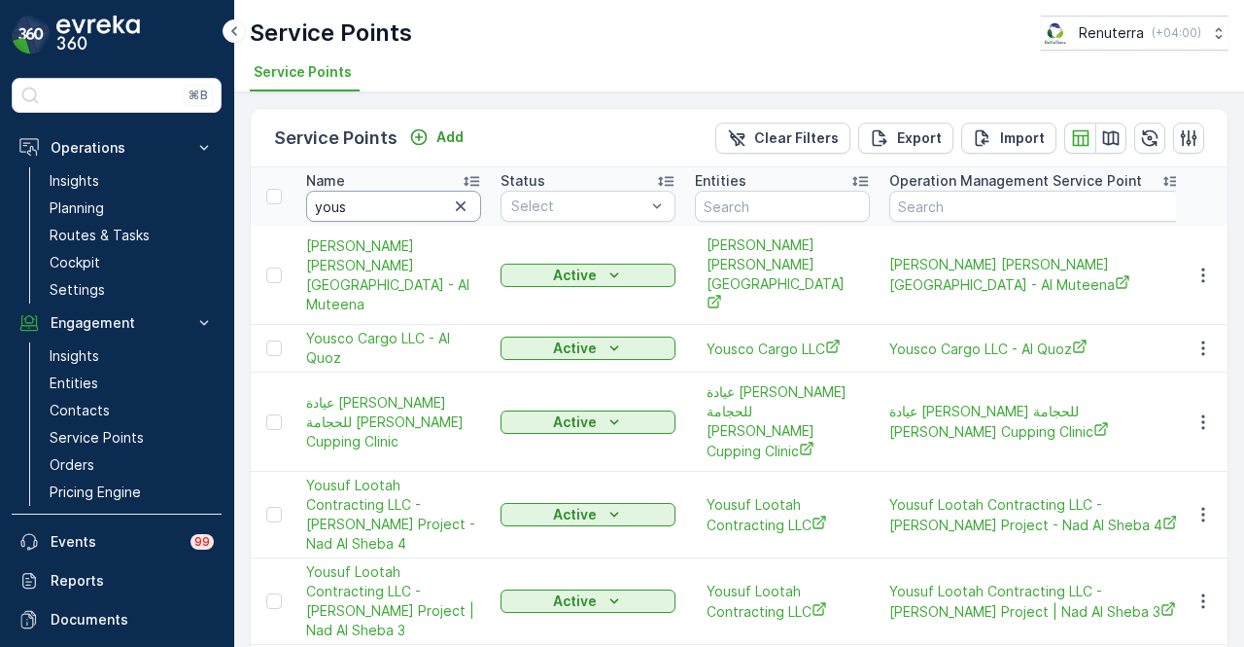
click at [369, 210] on input "yous" at bounding box center [393, 206] width 175 height 31
click at [1207, 265] on icon "button" at bounding box center [1203, 274] width 19 height 19
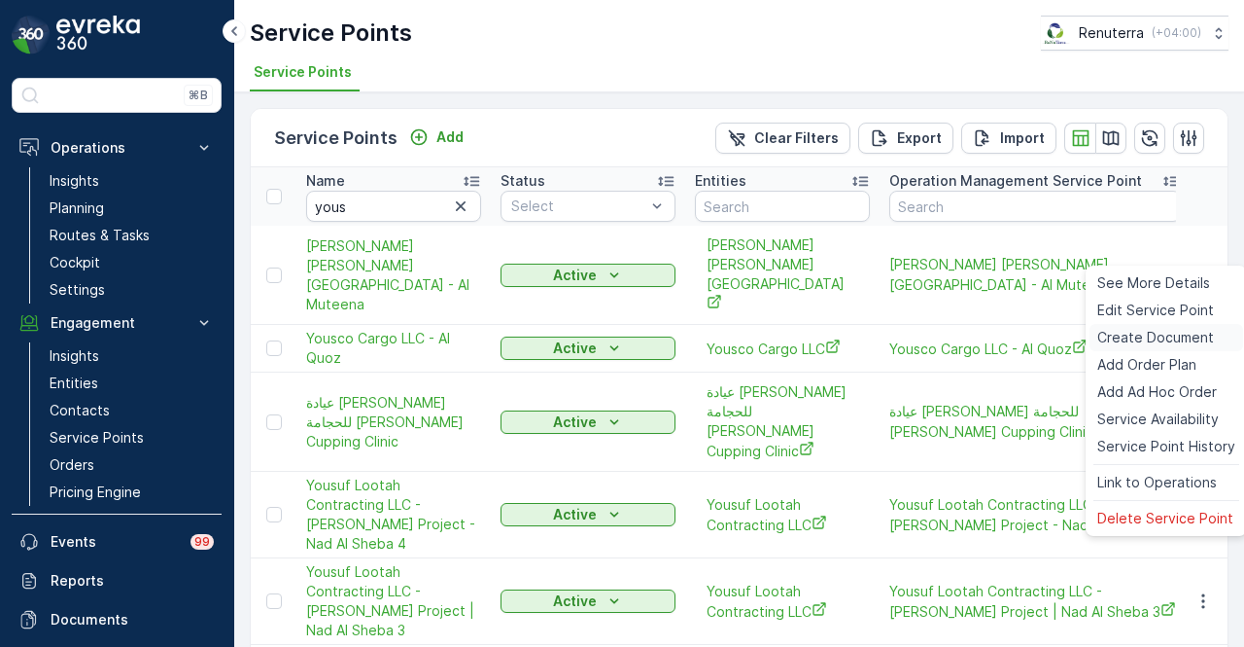
click at [1199, 338] on span "Create Document" at bounding box center [1156, 337] width 117 height 19
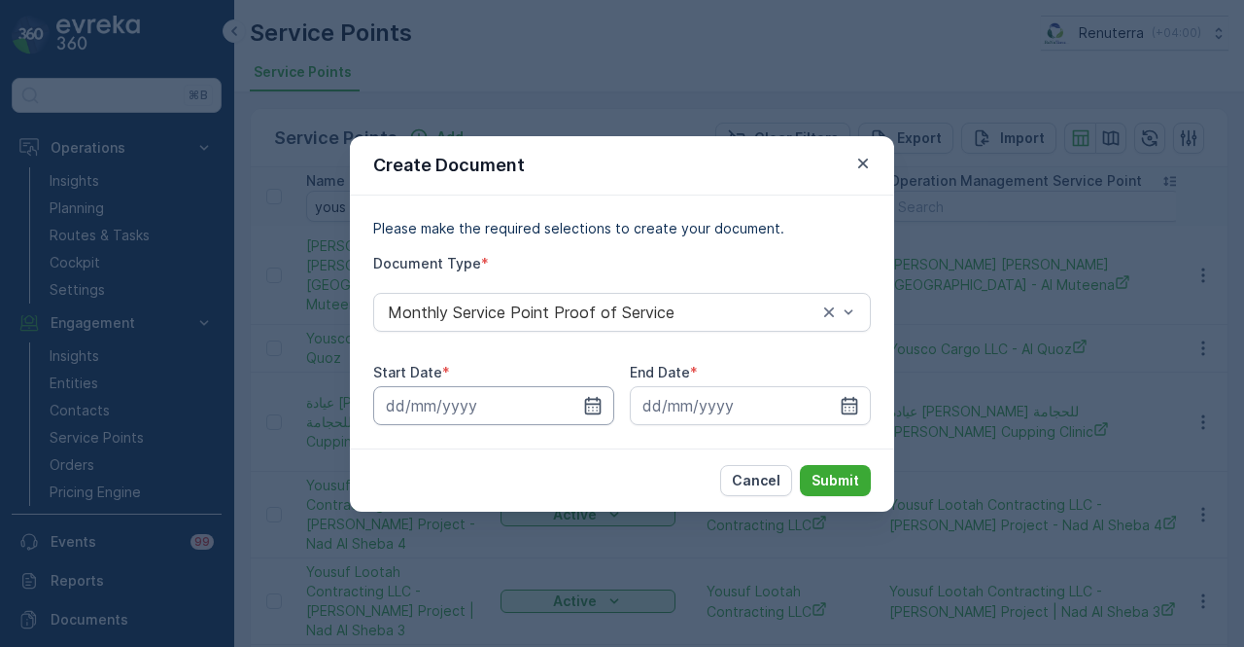
click at [580, 423] on input at bounding box center [493, 405] width 241 height 39
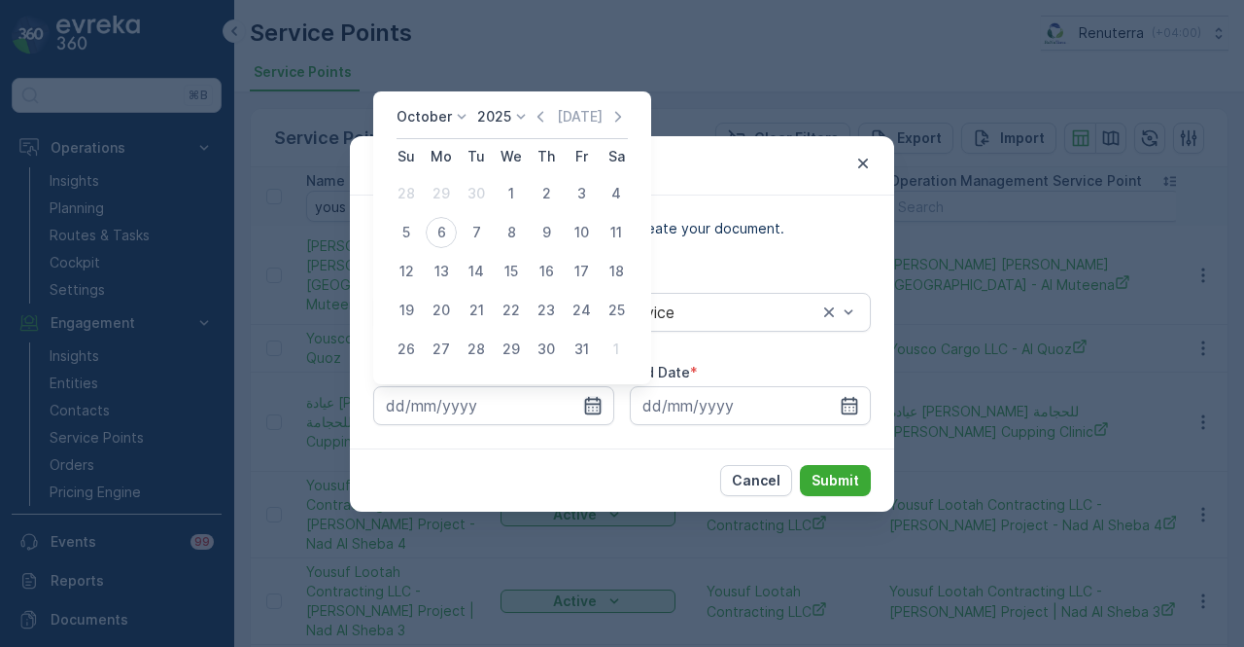
click at [591, 396] on icon "button" at bounding box center [592, 405] width 19 height 19
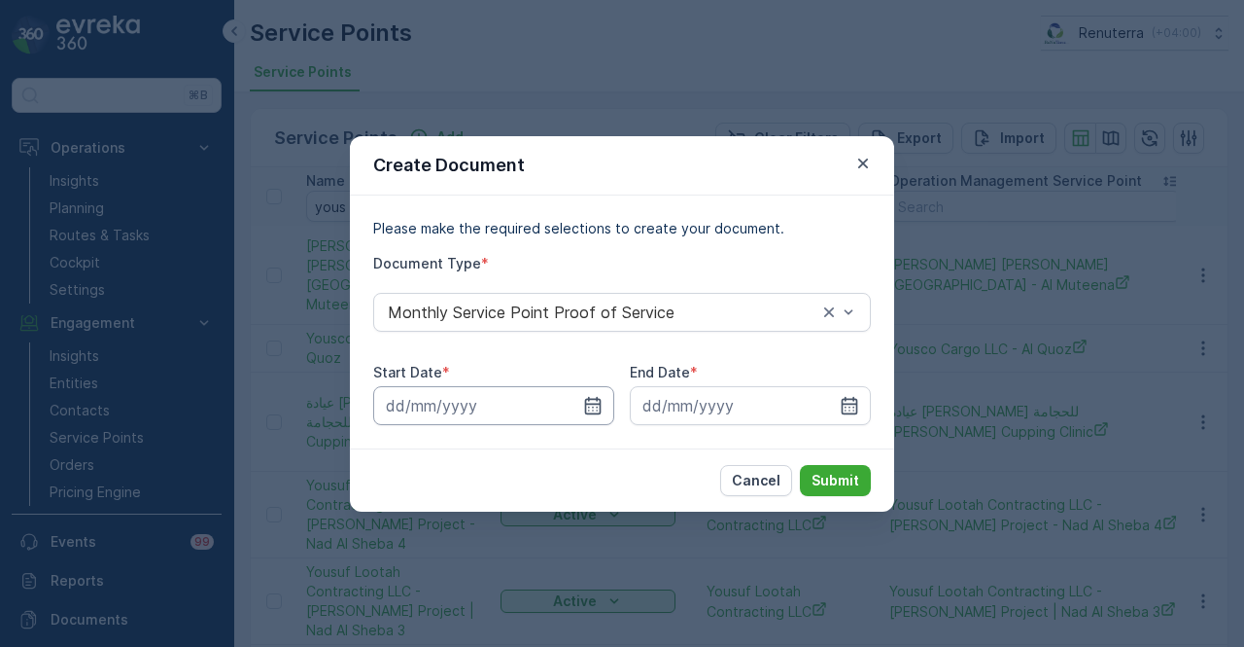
click at [588, 390] on input at bounding box center [493, 405] width 241 height 39
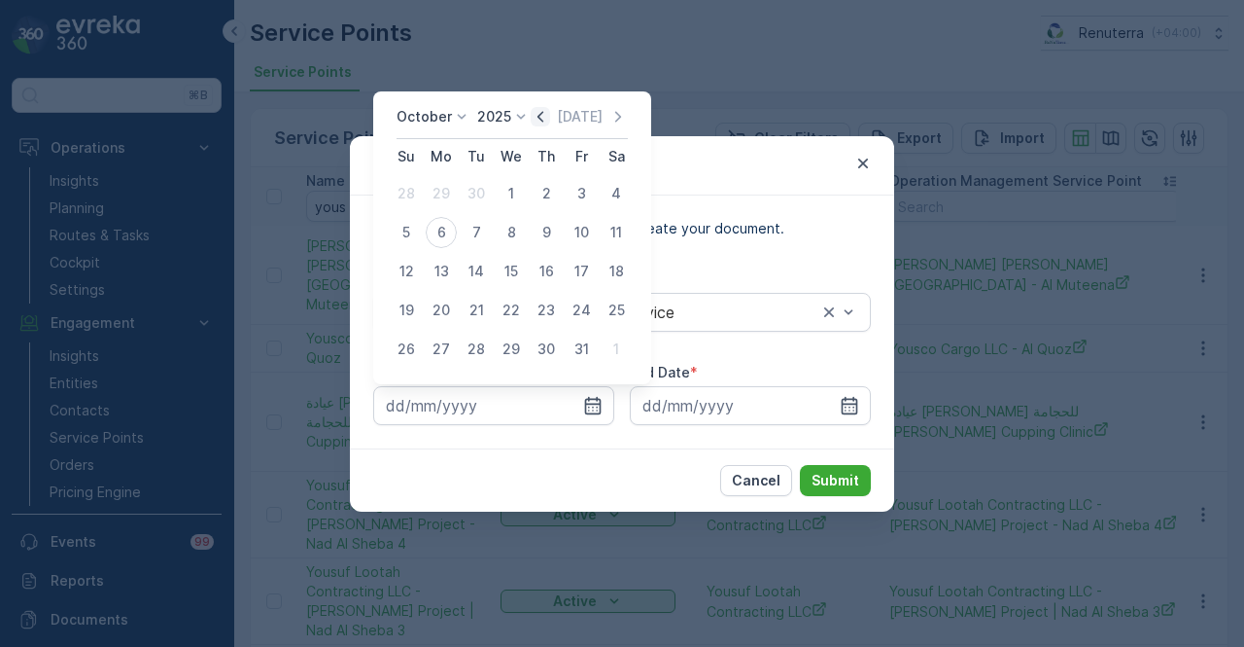
click at [542, 115] on icon "button" at bounding box center [540, 116] width 19 height 19
drag, startPoint x: 448, startPoint y: 190, endPoint x: 499, endPoint y: 221, distance: 59.4
click at [455, 198] on div "1" at bounding box center [441, 193] width 31 height 31
type input "01.09.2025"
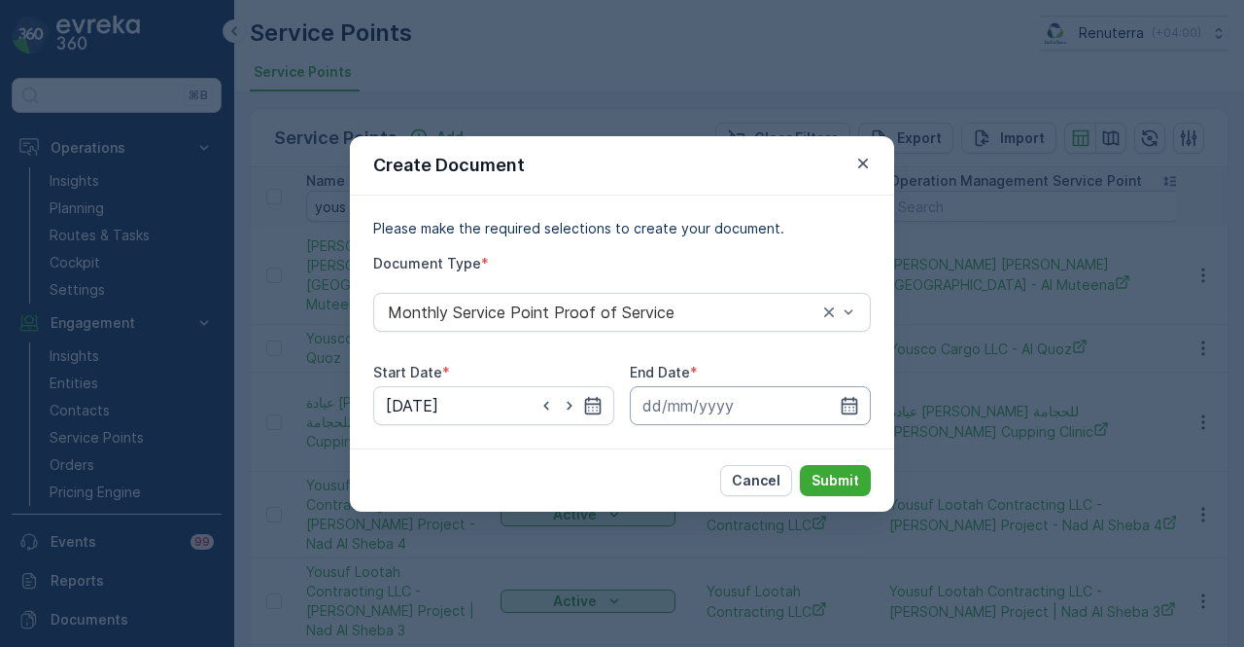
drag, startPoint x: 863, startPoint y: 402, endPoint x: 863, endPoint y: 388, distance: 13.6
click at [863, 396] on input at bounding box center [750, 405] width 241 height 39
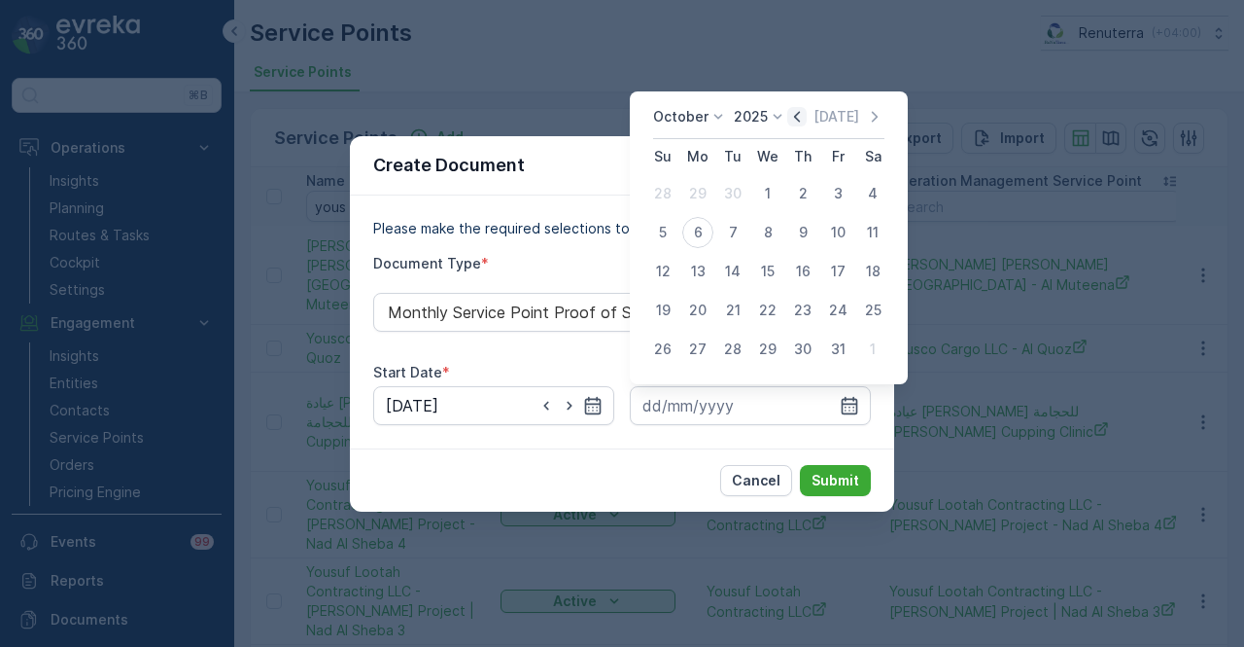
click at [801, 126] on icon "button" at bounding box center [796, 116] width 19 height 19
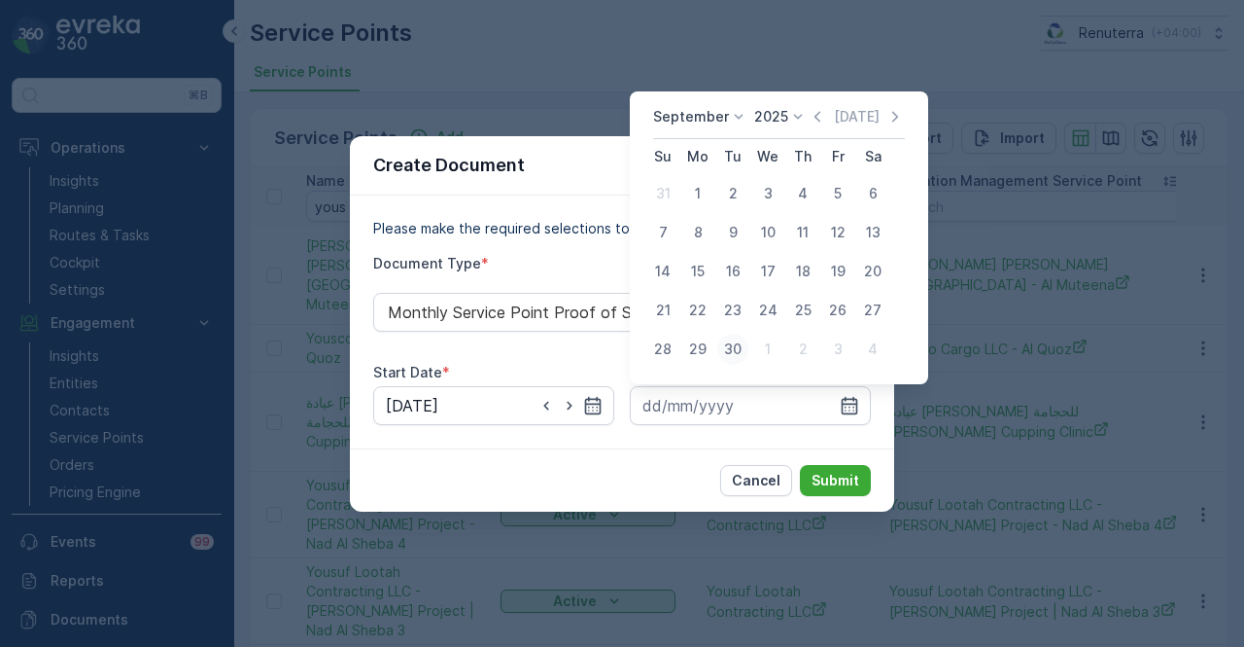
click at [746, 341] on div "30" at bounding box center [732, 348] width 31 height 31
type input "30.09.2025"
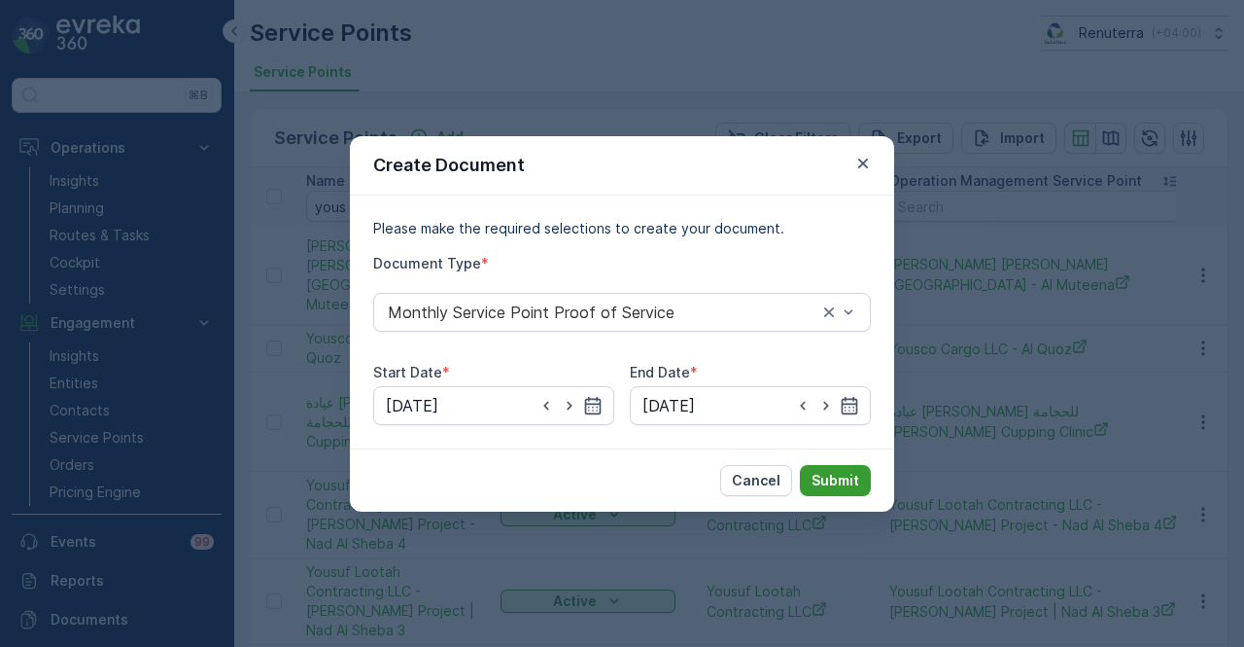
click at [861, 475] on button "Submit" at bounding box center [835, 480] width 71 height 31
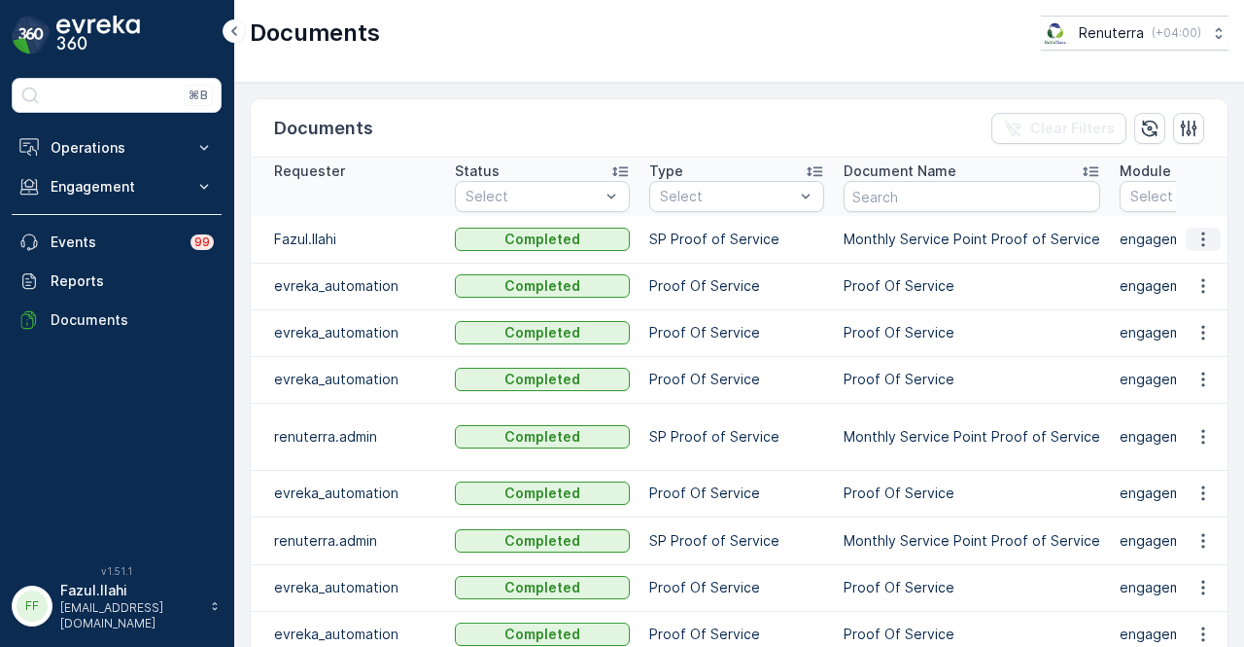
click at [1208, 240] on icon "button" at bounding box center [1203, 238] width 19 height 19
click at [1202, 269] on span "See Details" at bounding box center [1198, 266] width 75 height 19
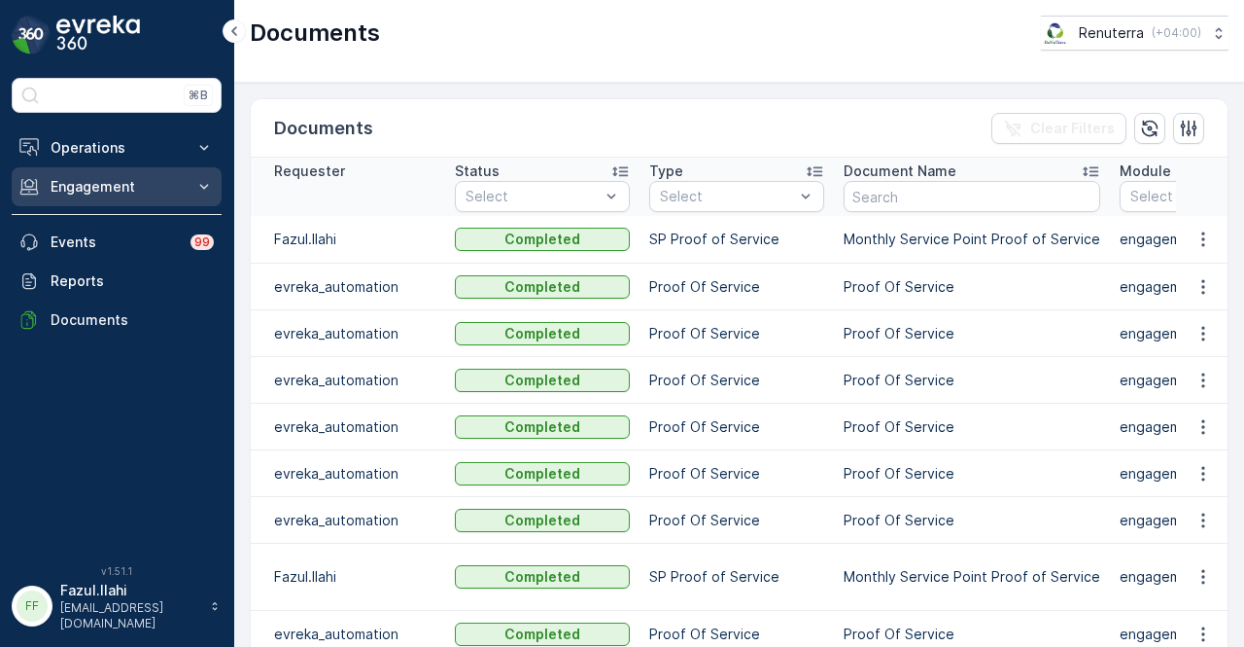
click at [169, 193] on p "Engagement" at bounding box center [117, 186] width 132 height 19
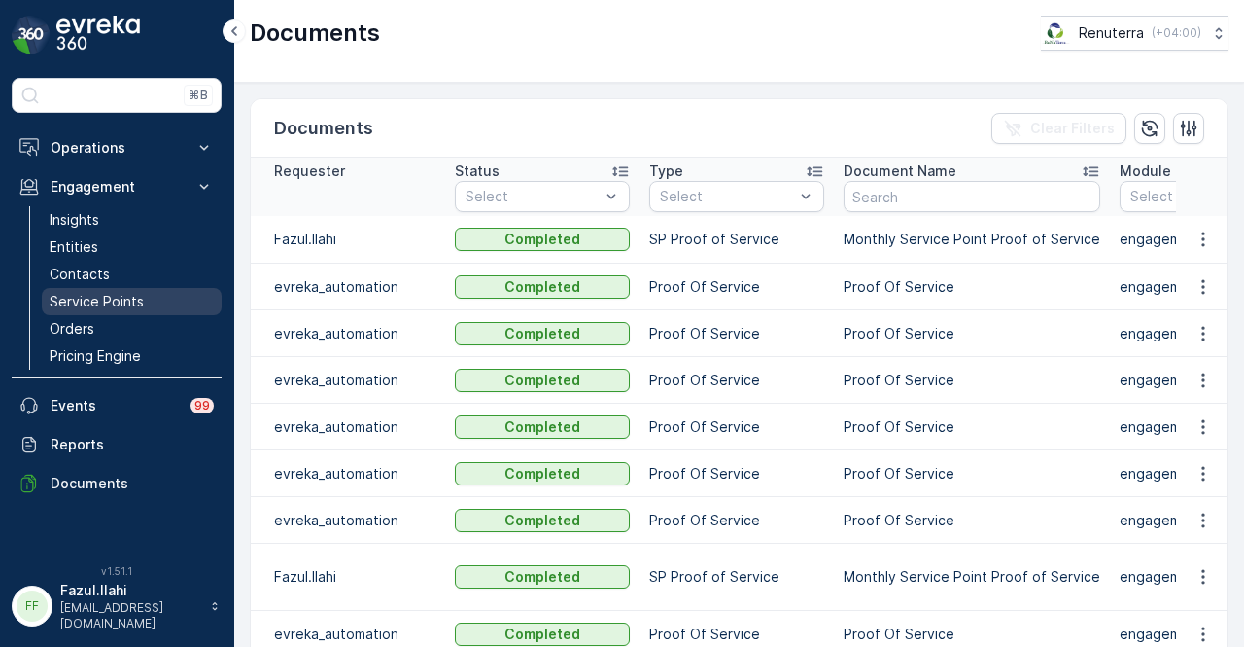
click at [160, 298] on link "Service Points" at bounding box center [132, 301] width 180 height 27
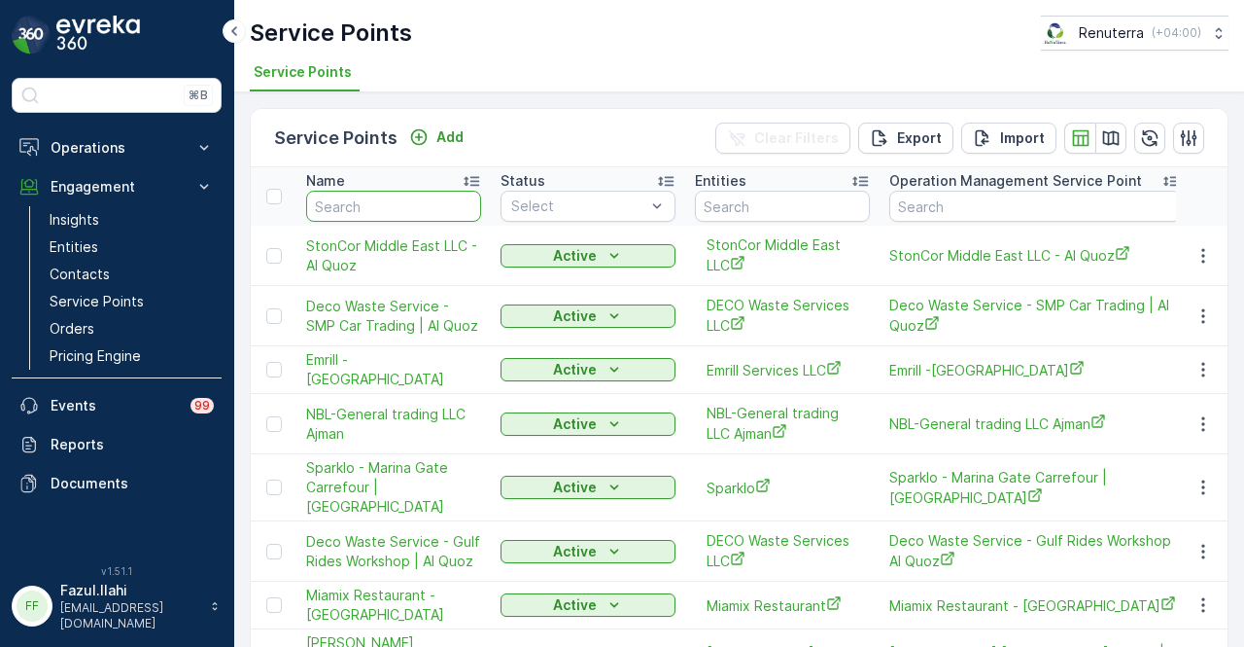
click at [422, 204] on input "text" at bounding box center [393, 206] width 175 height 31
paste input "YOUSCO"
type input "YOUSCO"
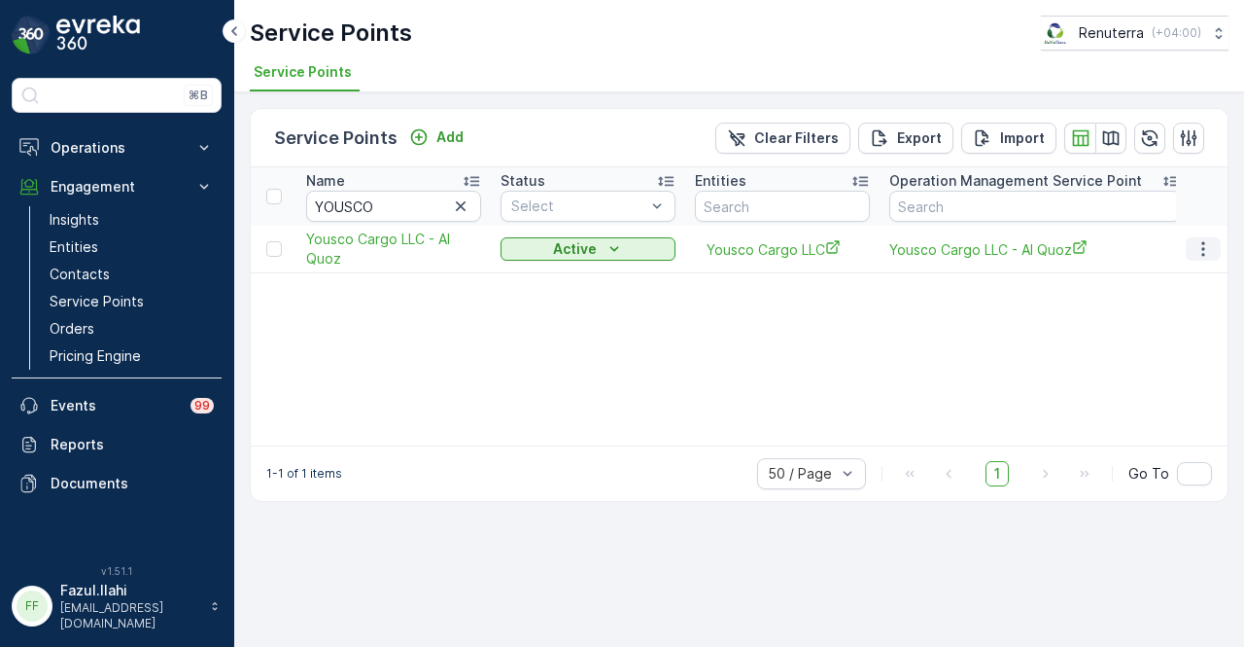
click at [1194, 247] on icon "button" at bounding box center [1203, 248] width 19 height 19
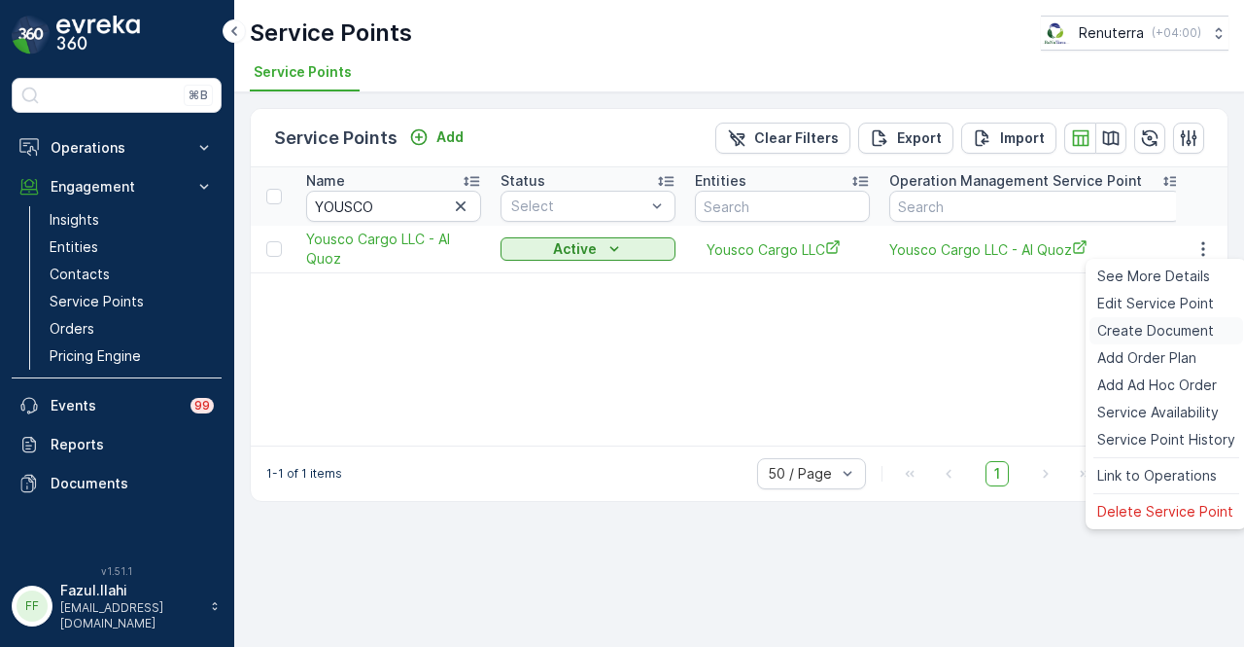
click at [1186, 321] on span "Create Document" at bounding box center [1156, 330] width 117 height 19
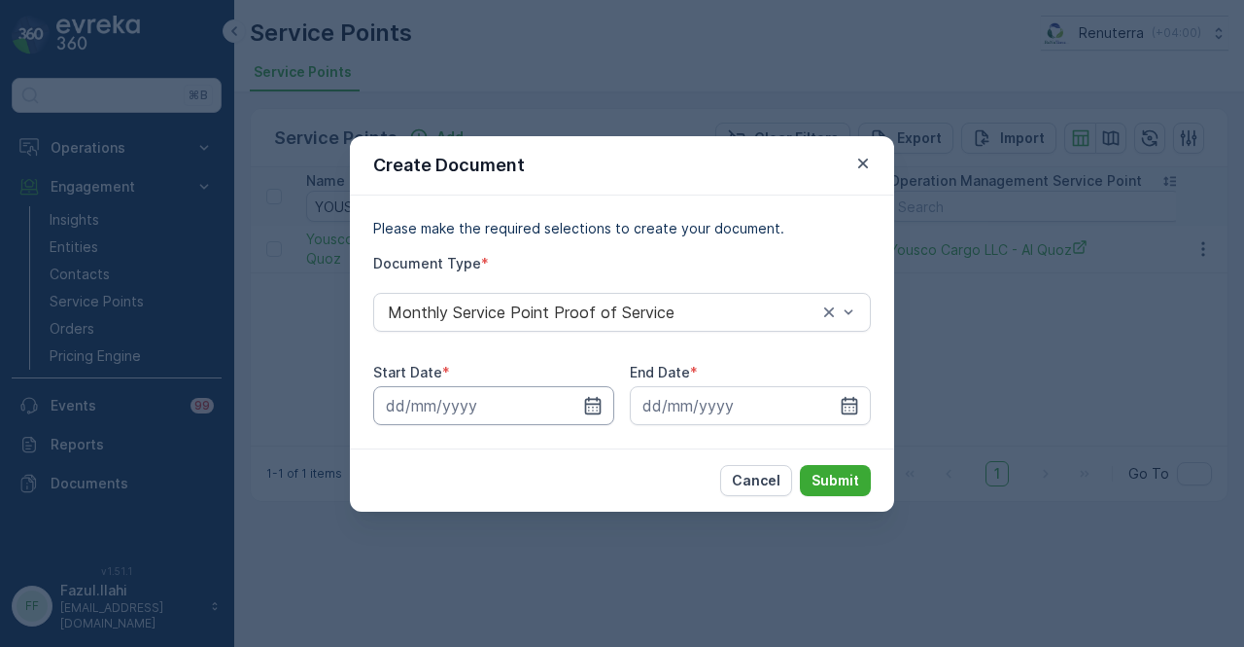
click at [587, 393] on input at bounding box center [493, 405] width 241 height 39
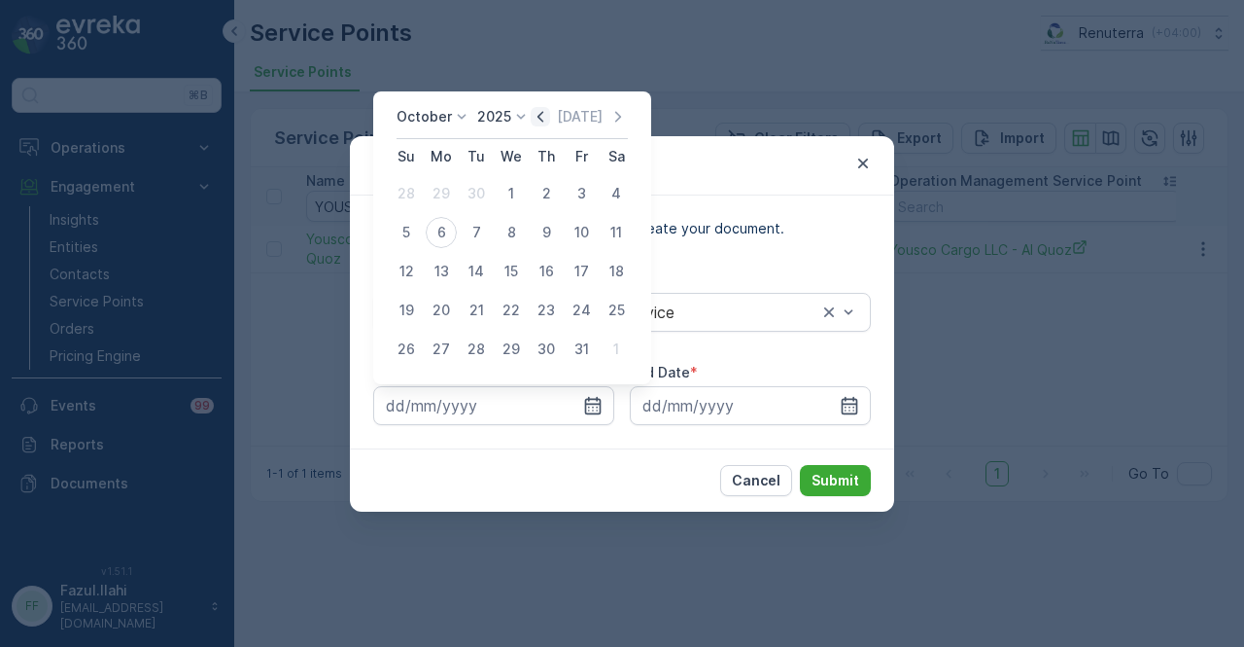
click at [550, 122] on icon "button" at bounding box center [540, 116] width 19 height 19
click at [451, 198] on div "1" at bounding box center [441, 193] width 31 height 31
type input "01.09.2025"
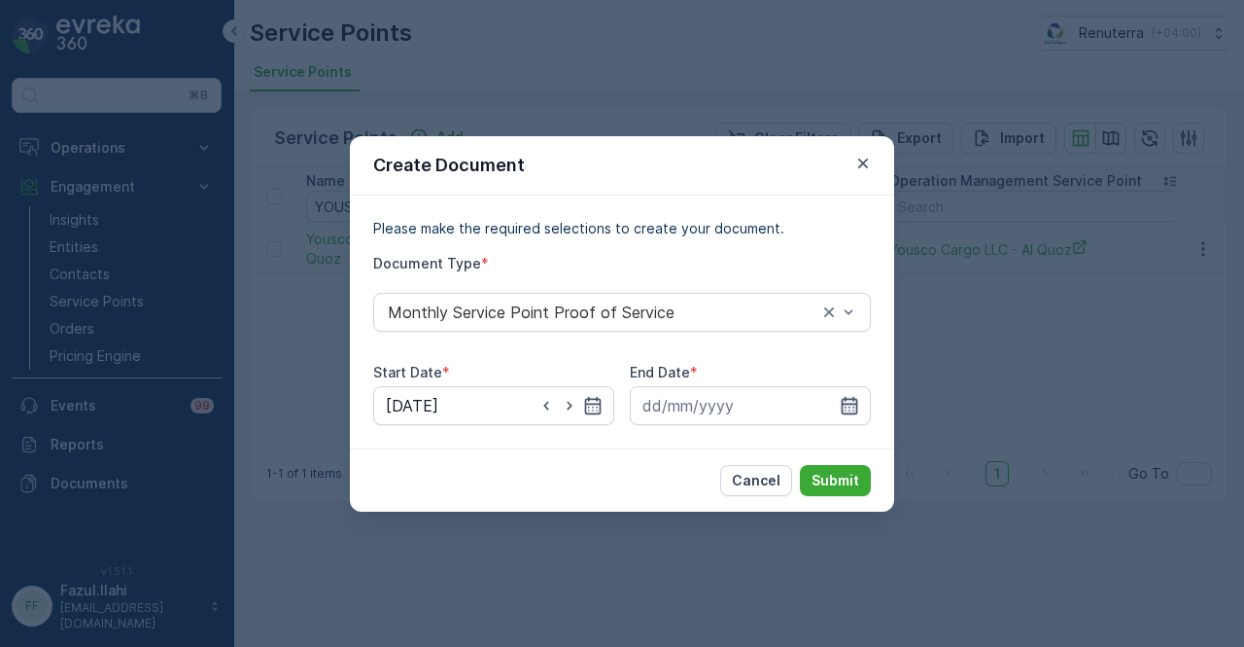
click at [843, 411] on icon "button" at bounding box center [850, 404] width 17 height 17
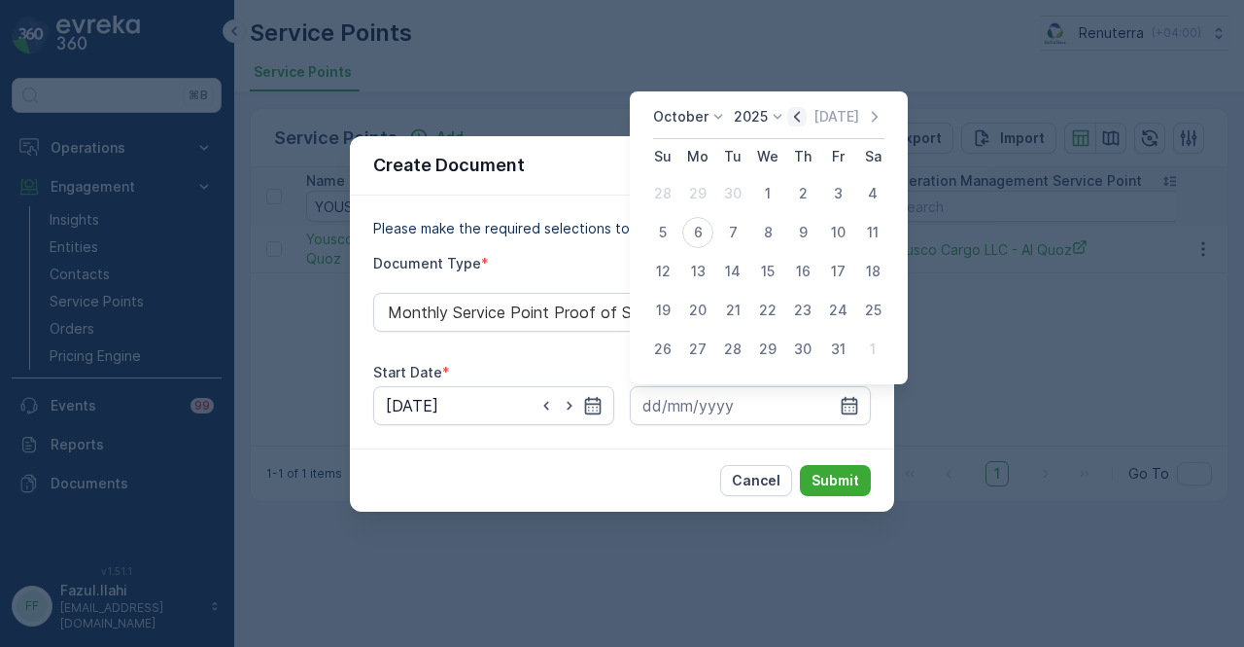
click at [801, 107] on icon "button" at bounding box center [796, 116] width 19 height 19
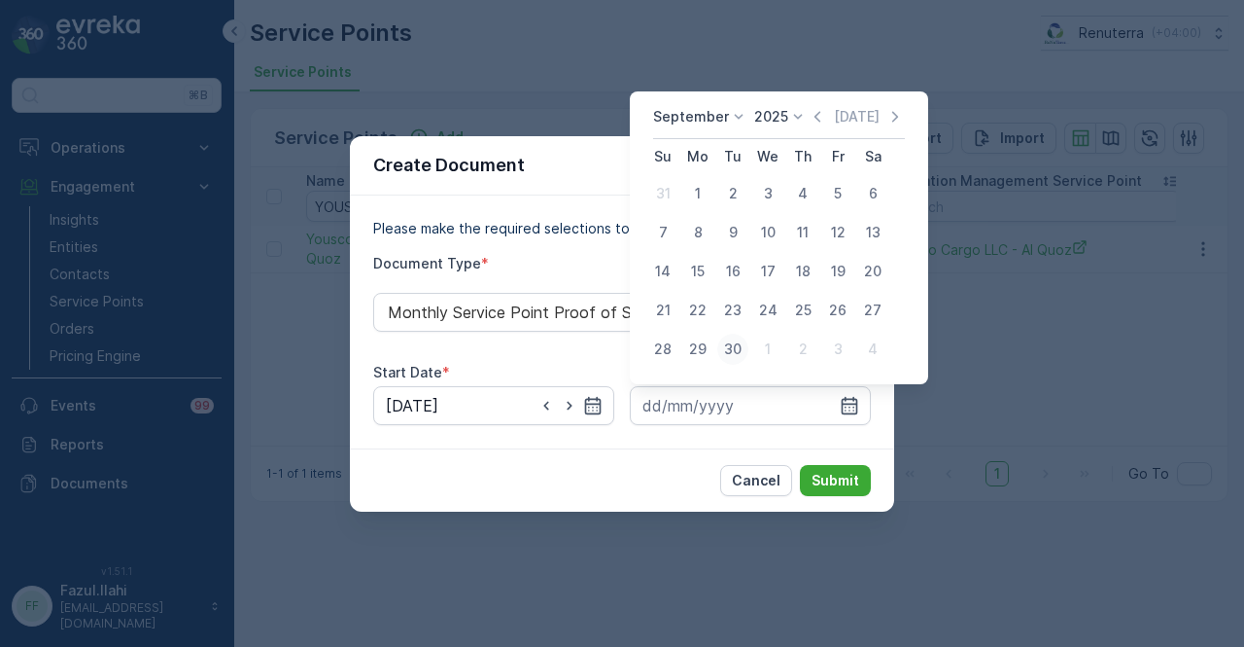
click at [724, 359] on div "30" at bounding box center [732, 348] width 31 height 31
type input "30.09.2025"
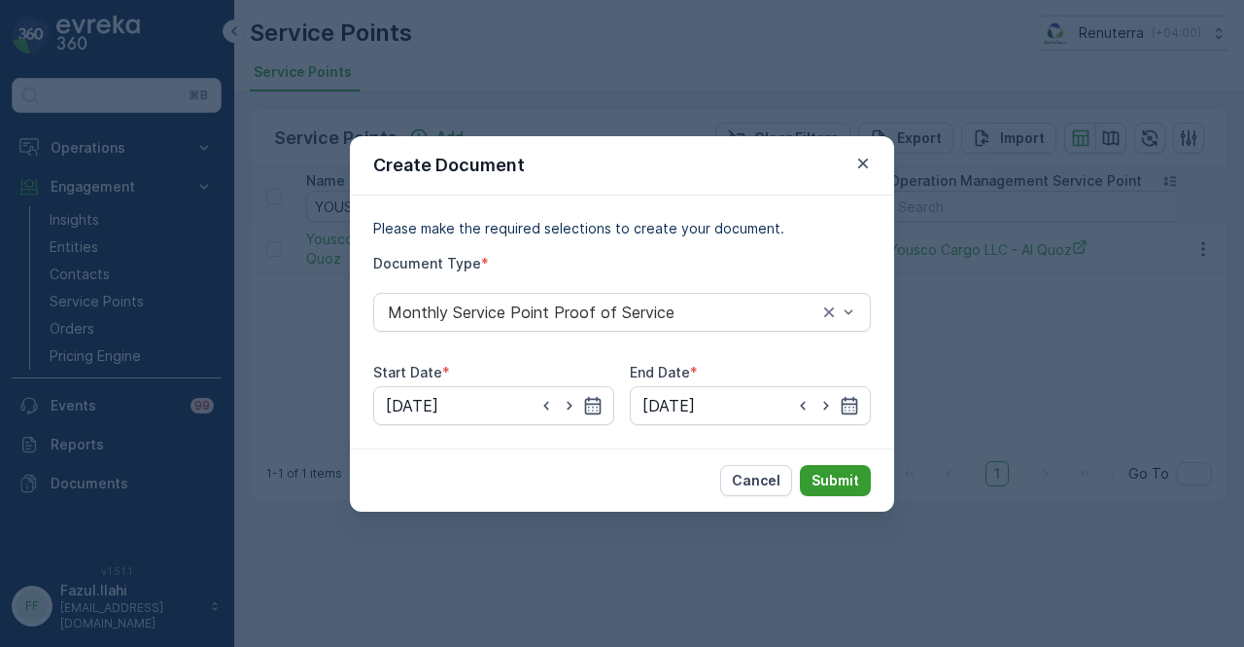
click at [863, 489] on button "Submit" at bounding box center [835, 480] width 71 height 31
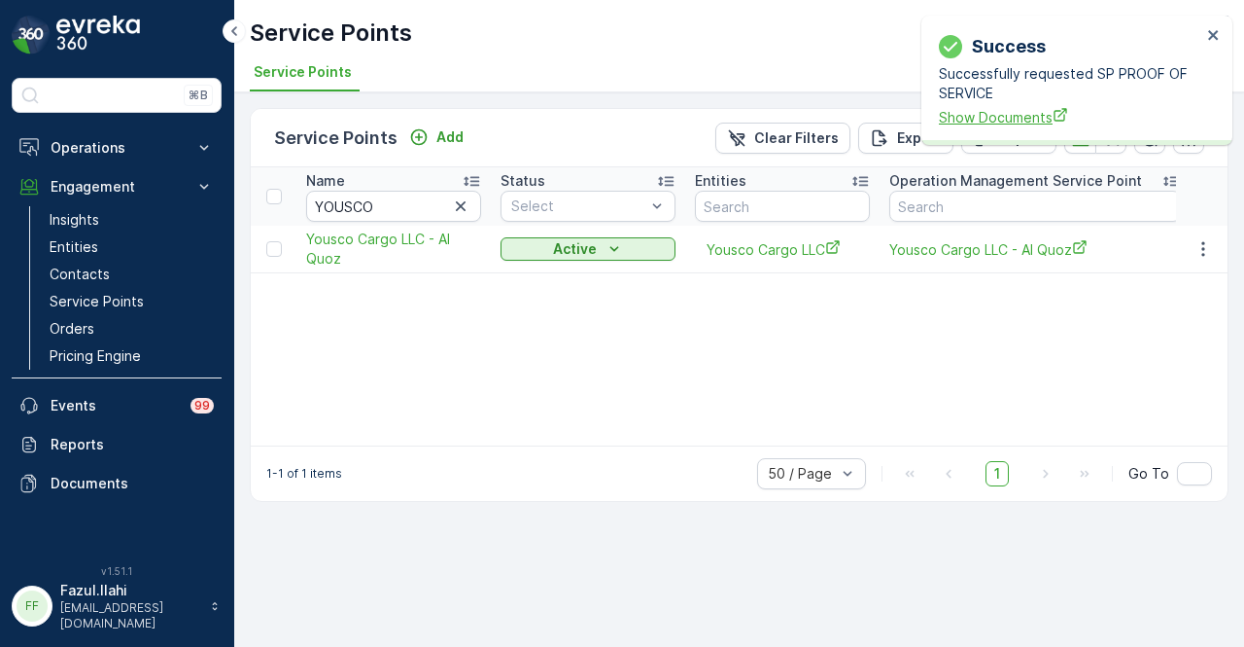
click at [1001, 116] on span "Show Documents" at bounding box center [1070, 117] width 262 height 20
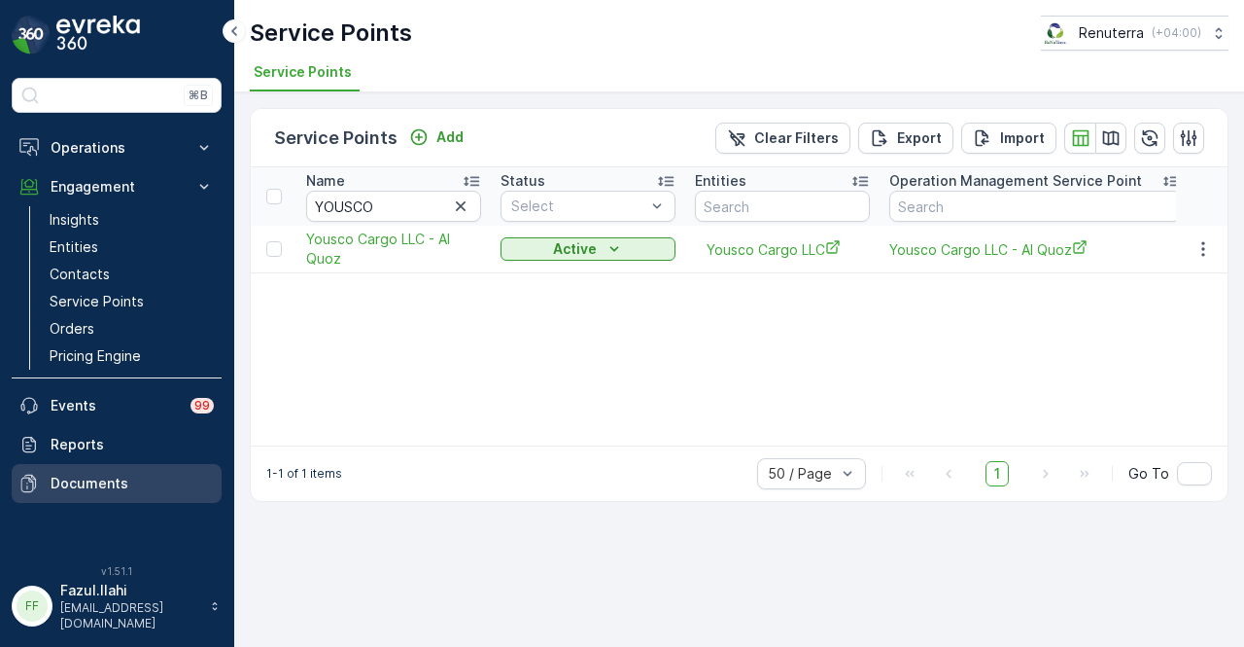
click at [139, 479] on p "Documents" at bounding box center [132, 482] width 163 height 19
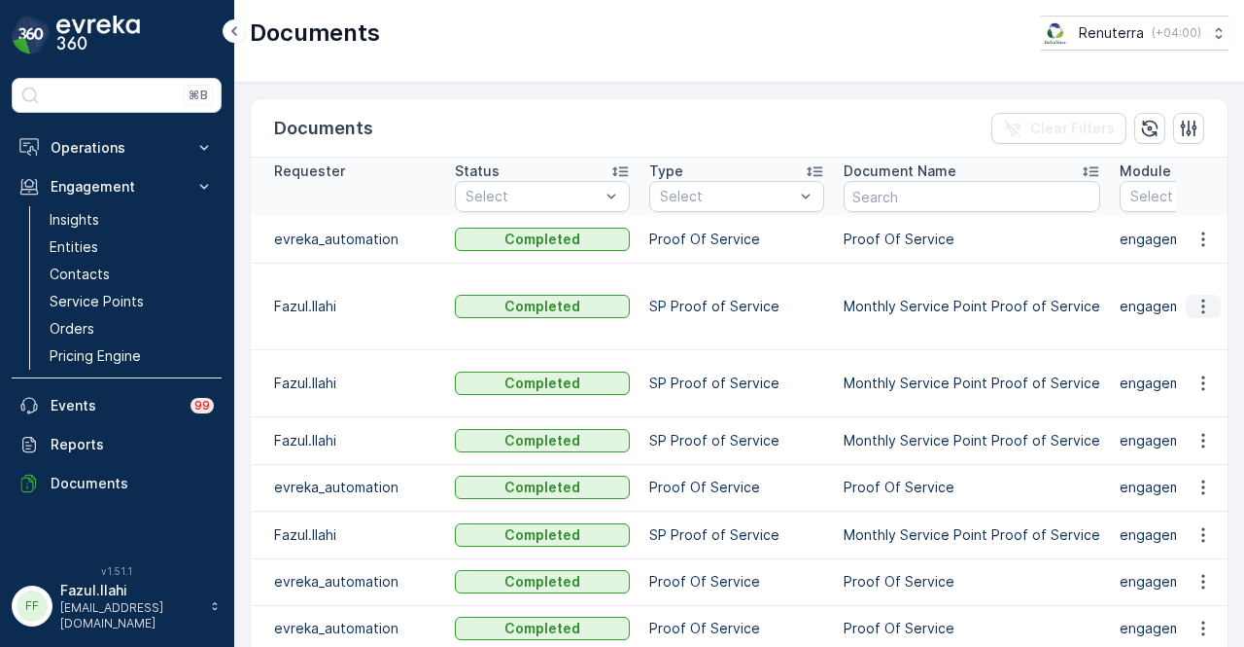
click at [1186, 295] on button "button" at bounding box center [1203, 306] width 35 height 23
click at [1186, 310] on span "See Details" at bounding box center [1198, 313] width 75 height 19
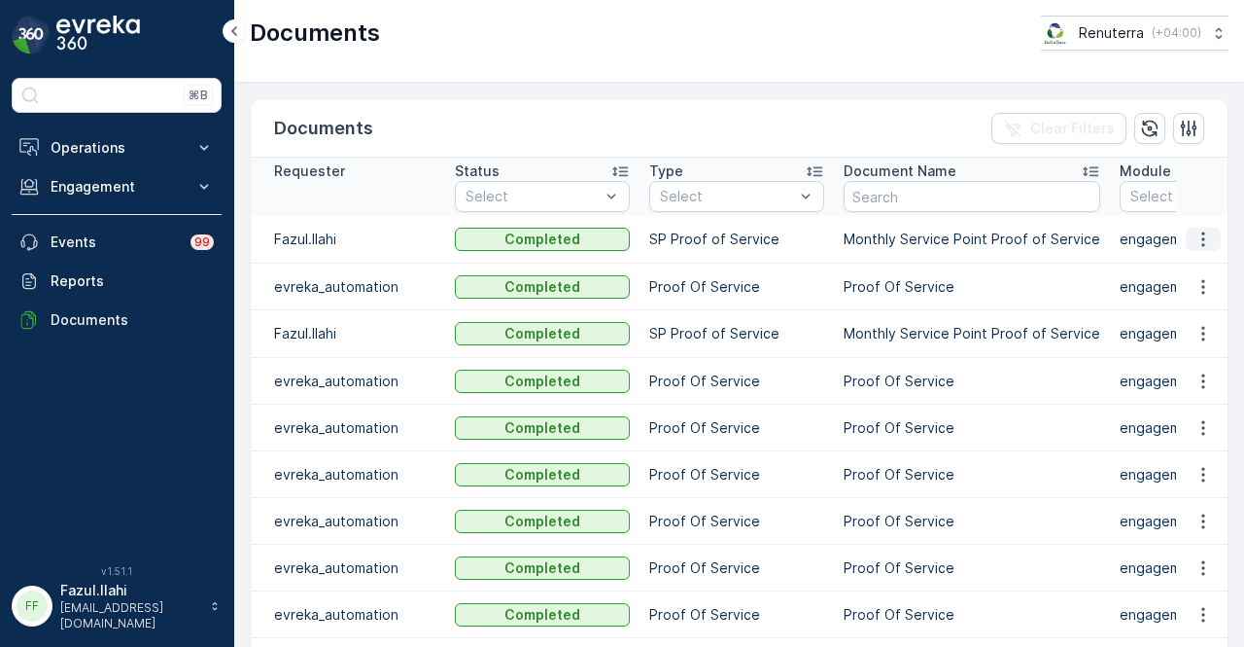
click at [1202, 242] on icon "button" at bounding box center [1203, 239] width 3 height 15
click at [1200, 267] on span "See Details" at bounding box center [1198, 266] width 75 height 19
